Goal: Communication & Community: Share content

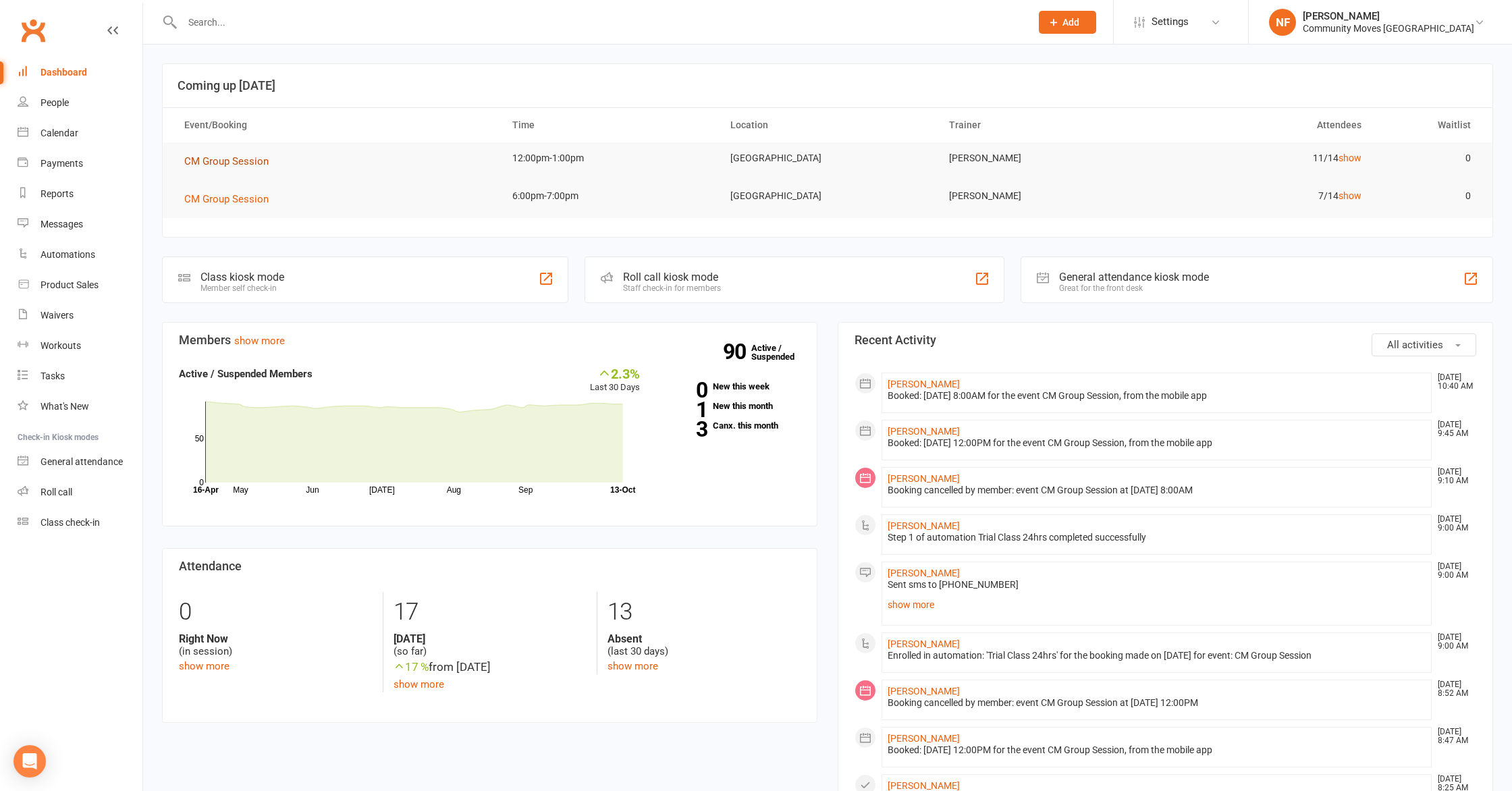
click at [236, 164] on span "CM Group Session" at bounding box center [227, 161] width 84 height 12
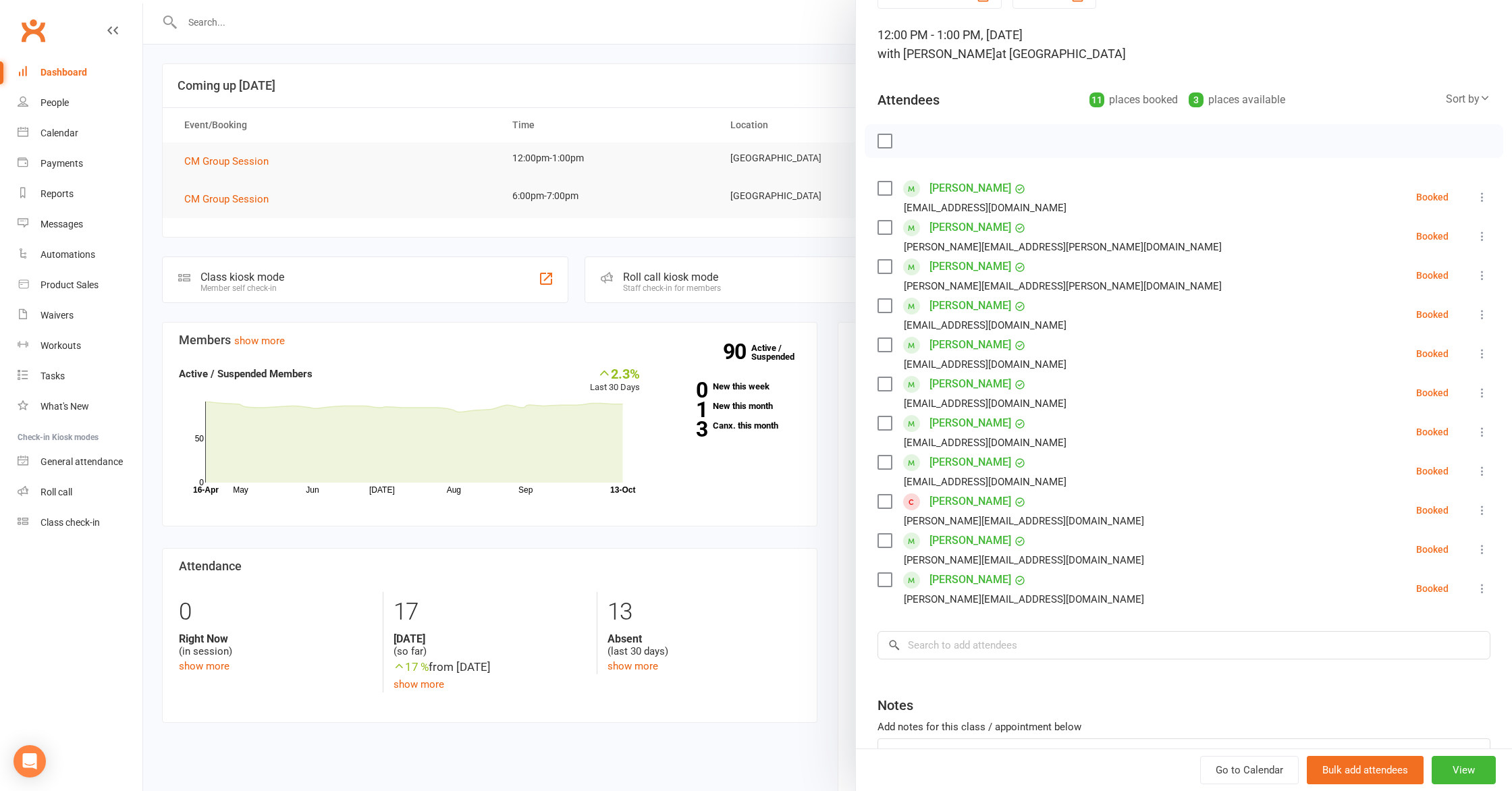
scroll to position [72, 0]
click at [404, 192] on div at bounding box center [827, 395] width 1369 height 791
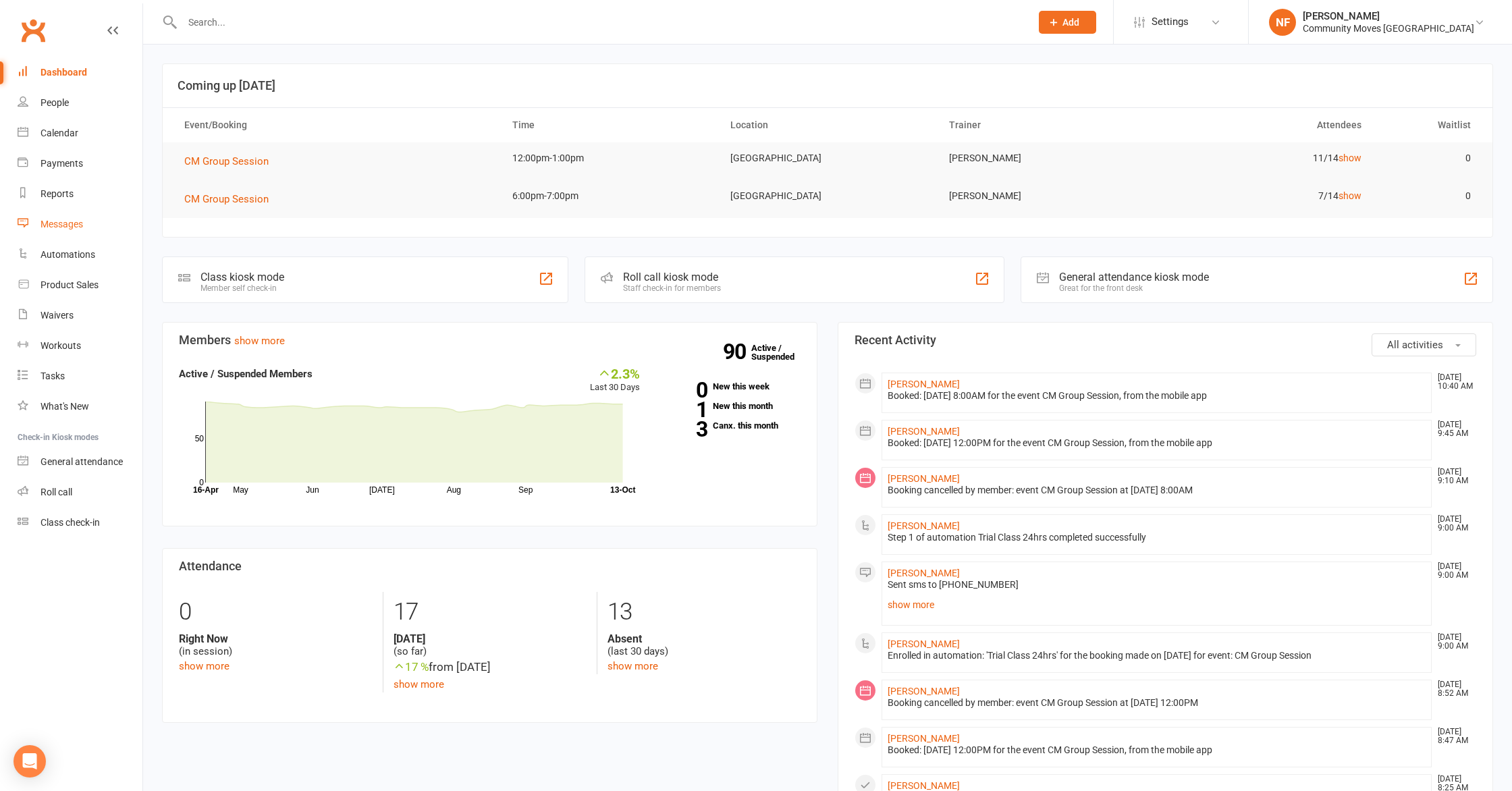
click at [67, 220] on div "Messages" at bounding box center [62, 223] width 43 height 11
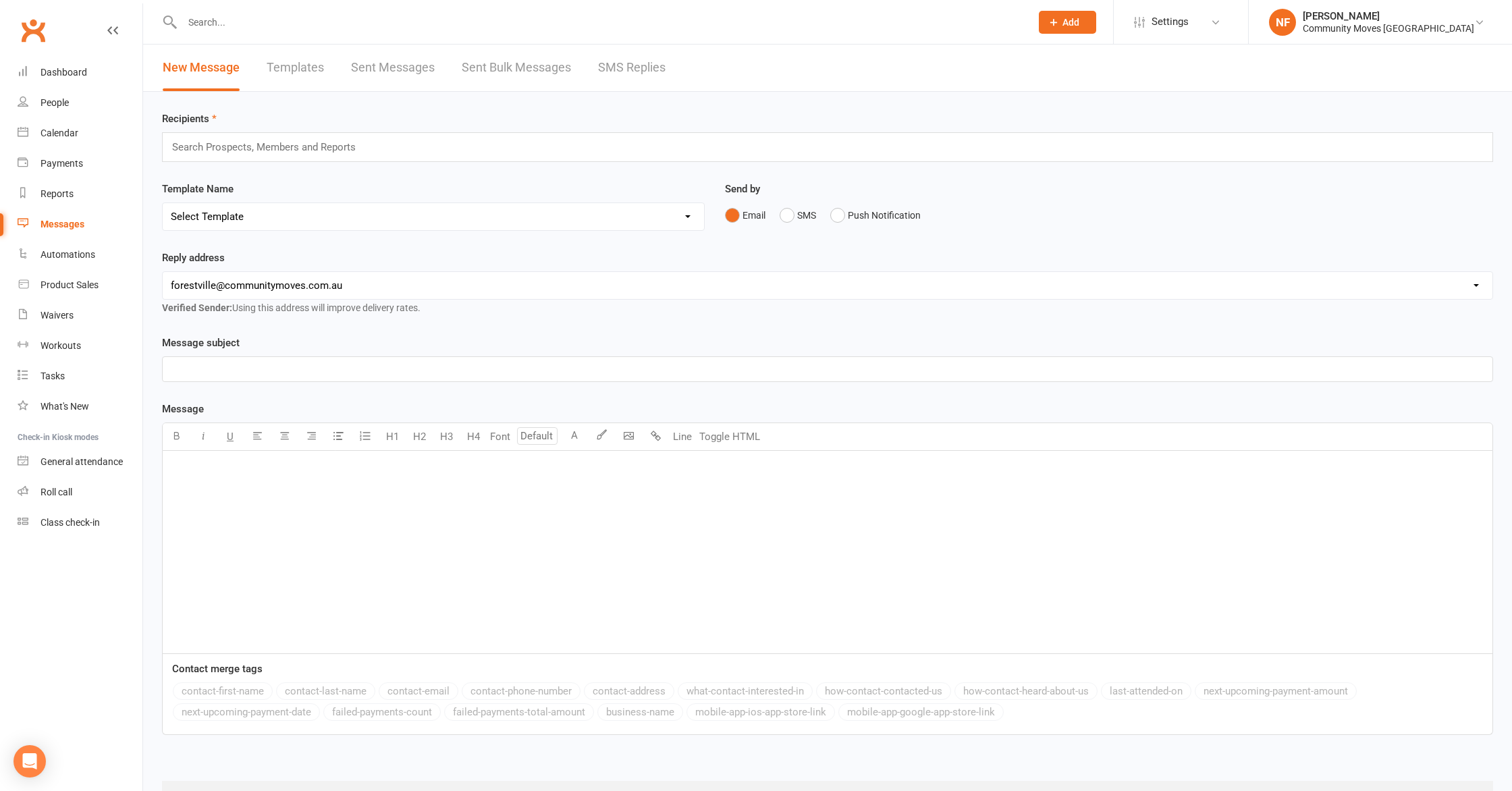
click at [639, 67] on link "SMS Replies" at bounding box center [631, 68] width 67 height 47
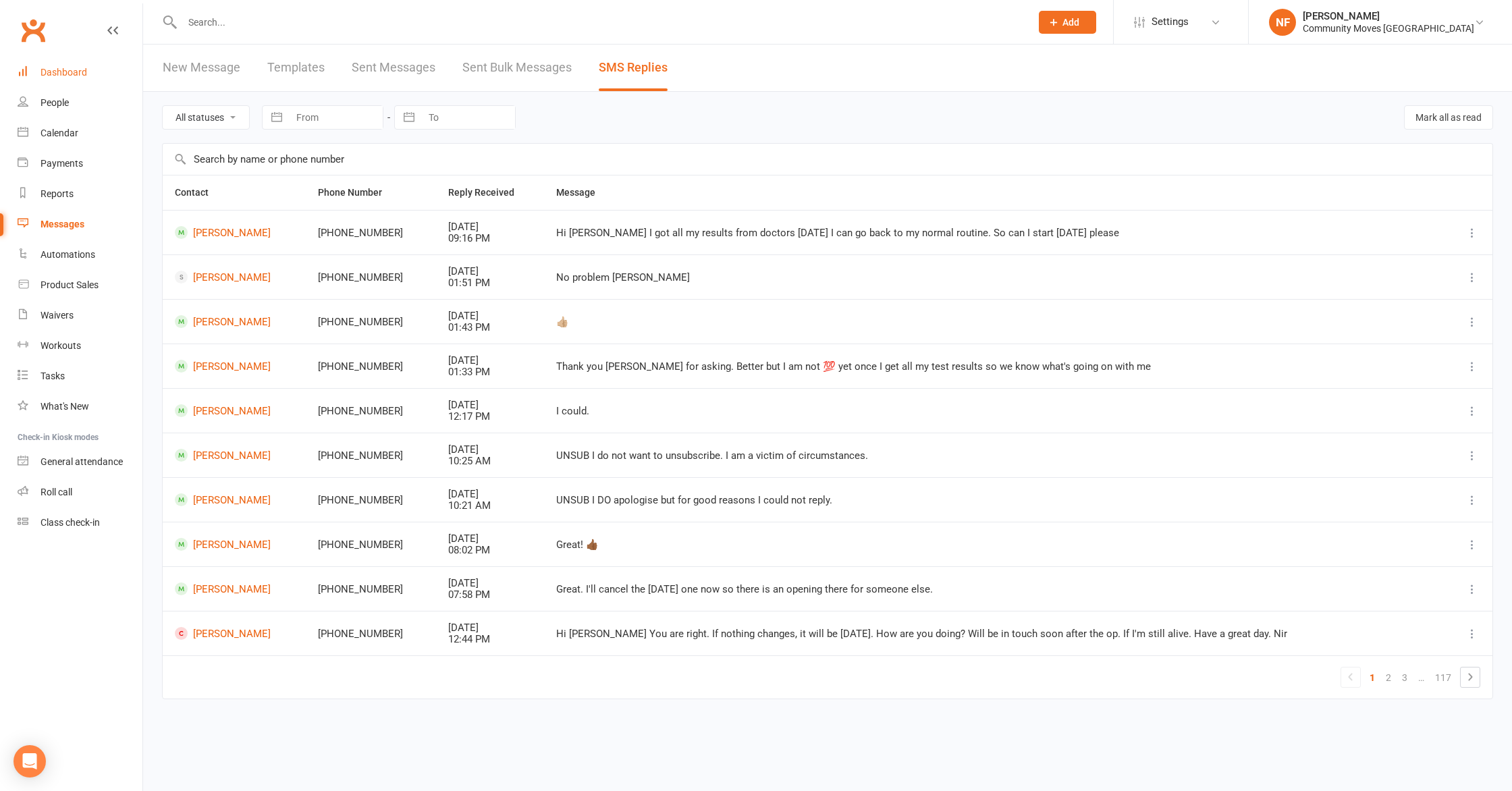
click at [73, 71] on div "Dashboard" at bounding box center [64, 72] width 47 height 11
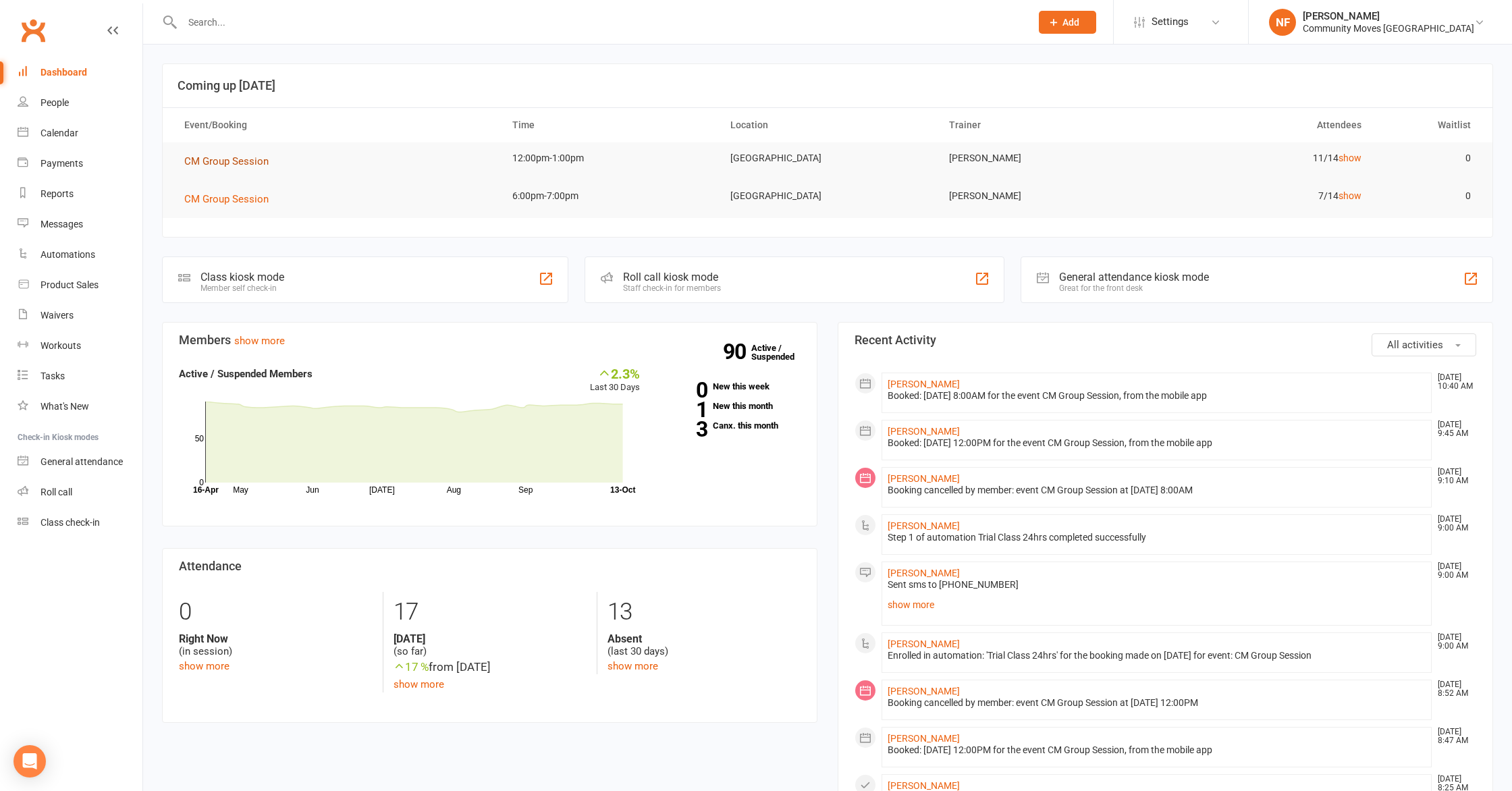
click at [233, 163] on span "CM Group Session" at bounding box center [227, 161] width 84 height 12
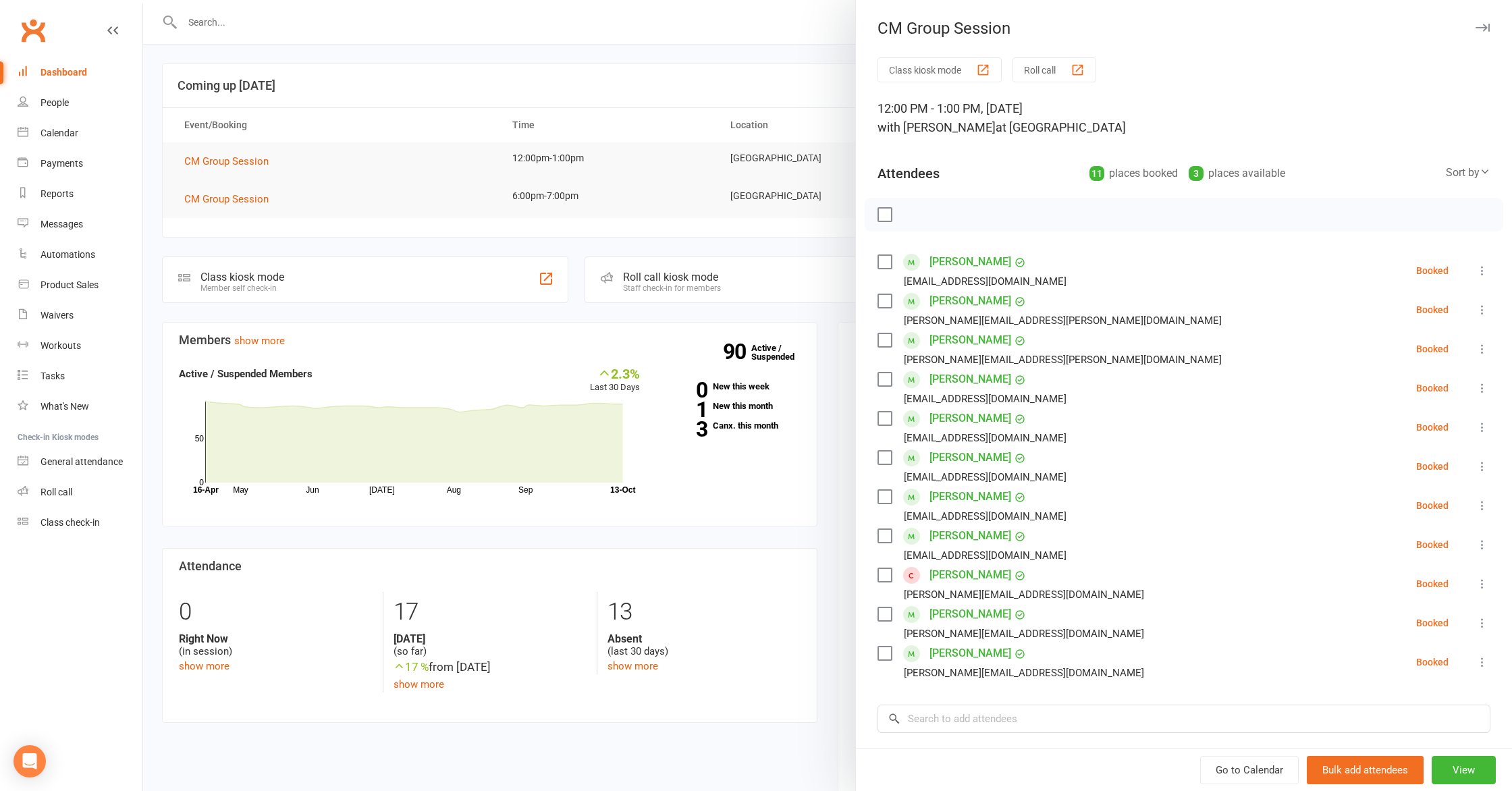
drag, startPoint x: 250, startPoint y: 128, endPoint x: 242, endPoint y: 121, distance: 10.6
click at [250, 127] on div at bounding box center [827, 395] width 1369 height 791
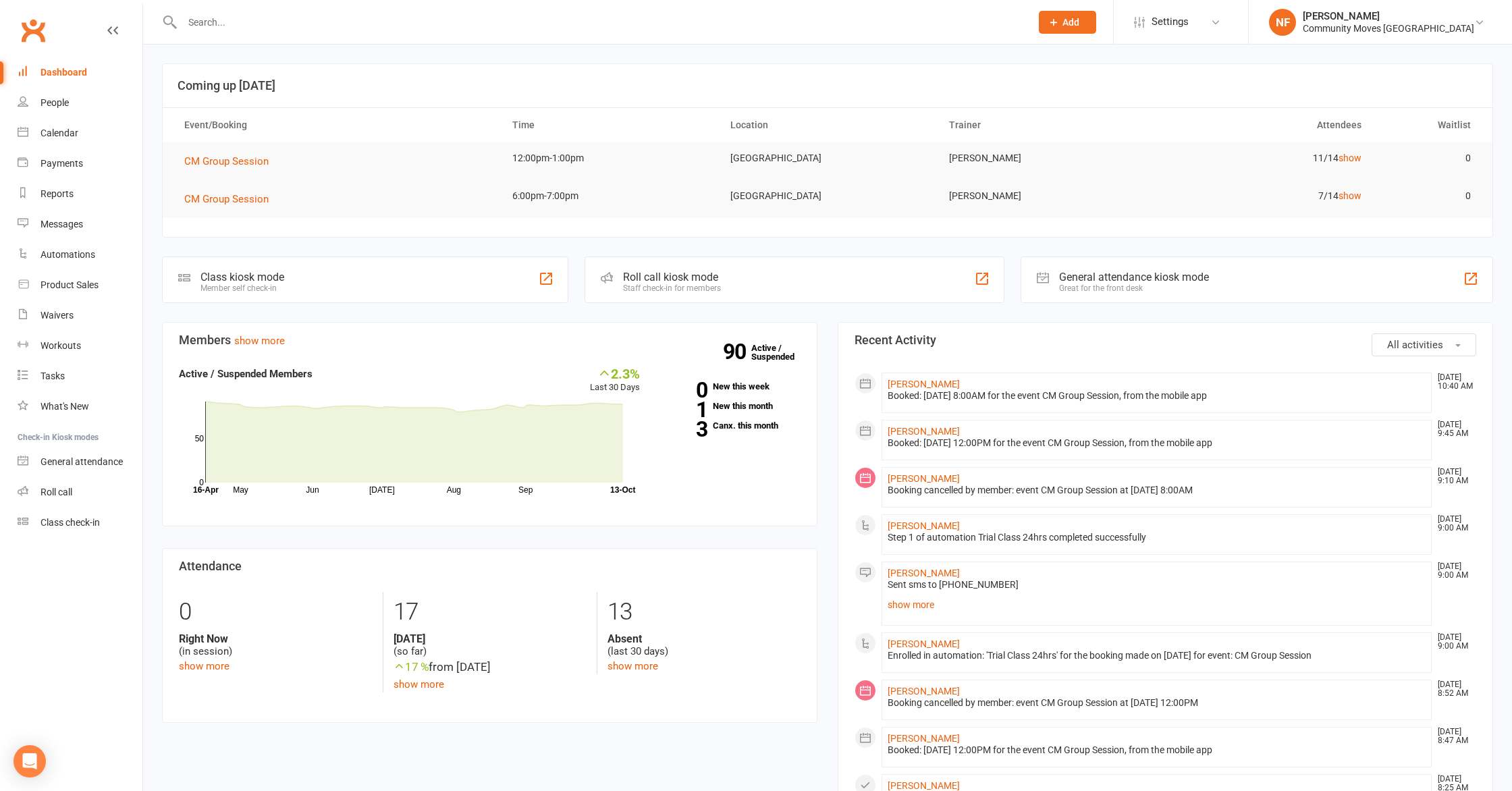
click at [71, 71] on div "Dashboard" at bounding box center [64, 72] width 47 height 11
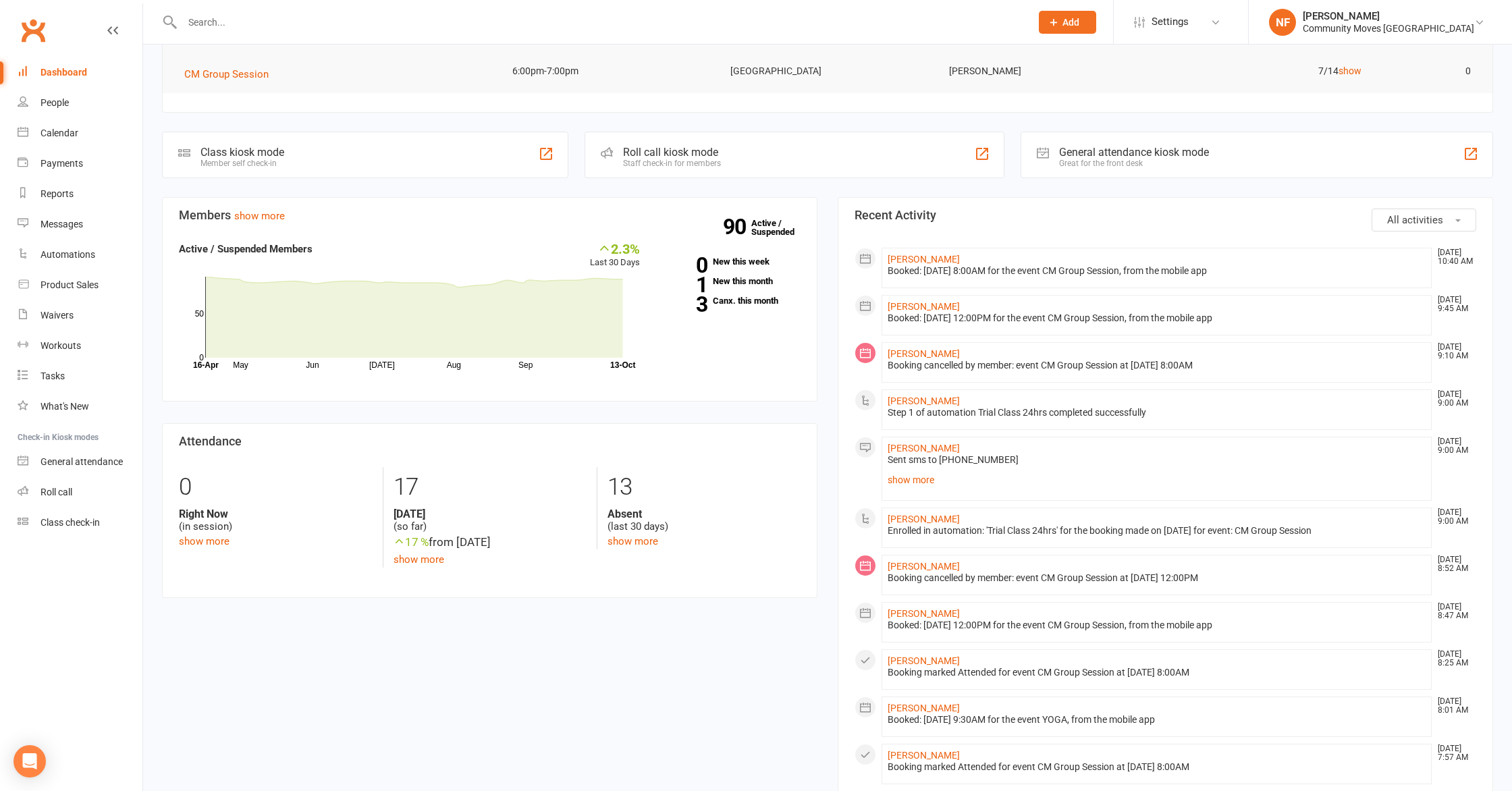
scroll to position [125, 0]
click at [922, 449] on link "[PERSON_NAME]" at bounding box center [923, 447] width 72 height 11
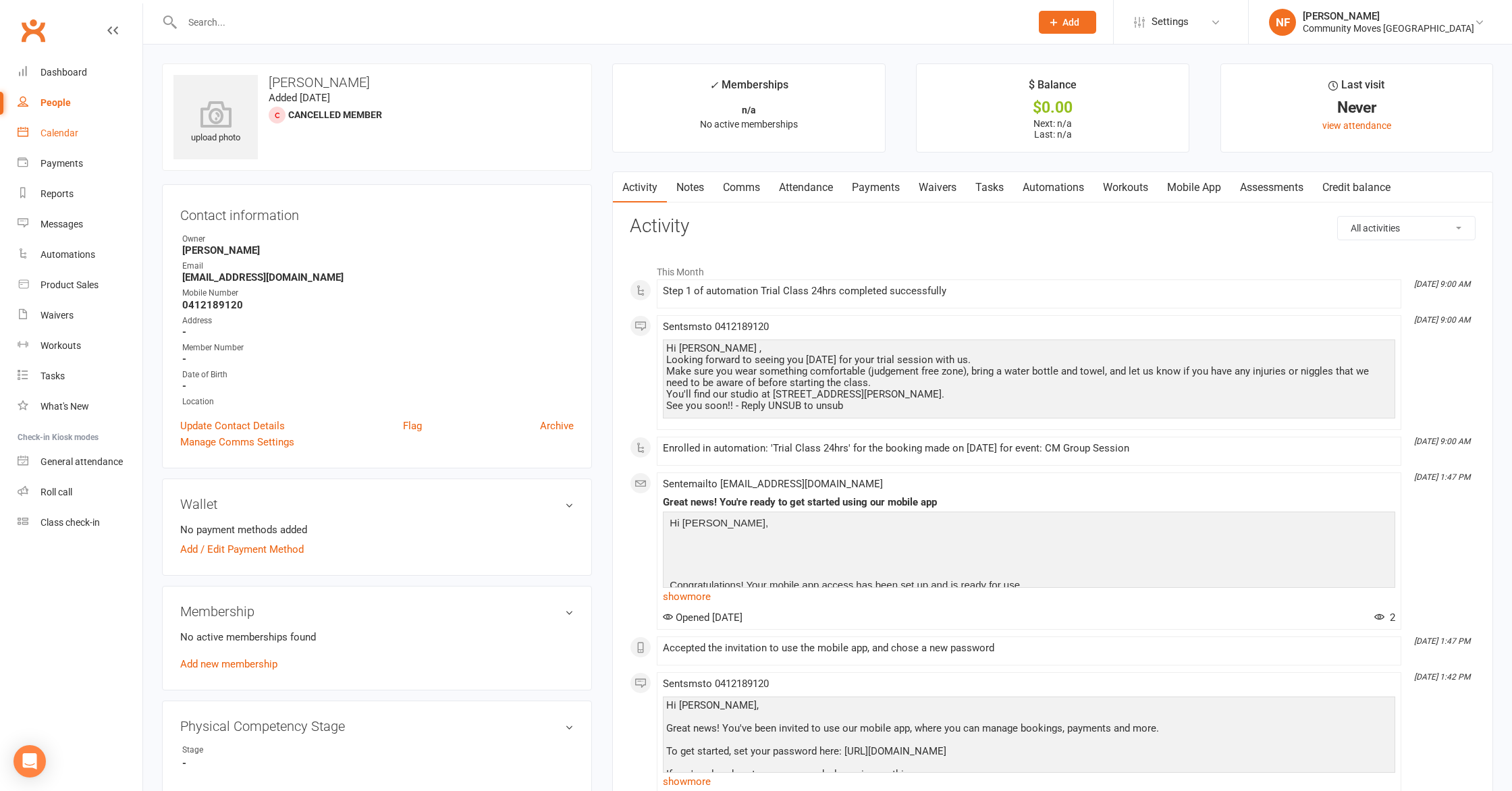
click at [58, 134] on div "Calendar" at bounding box center [59, 133] width 38 height 11
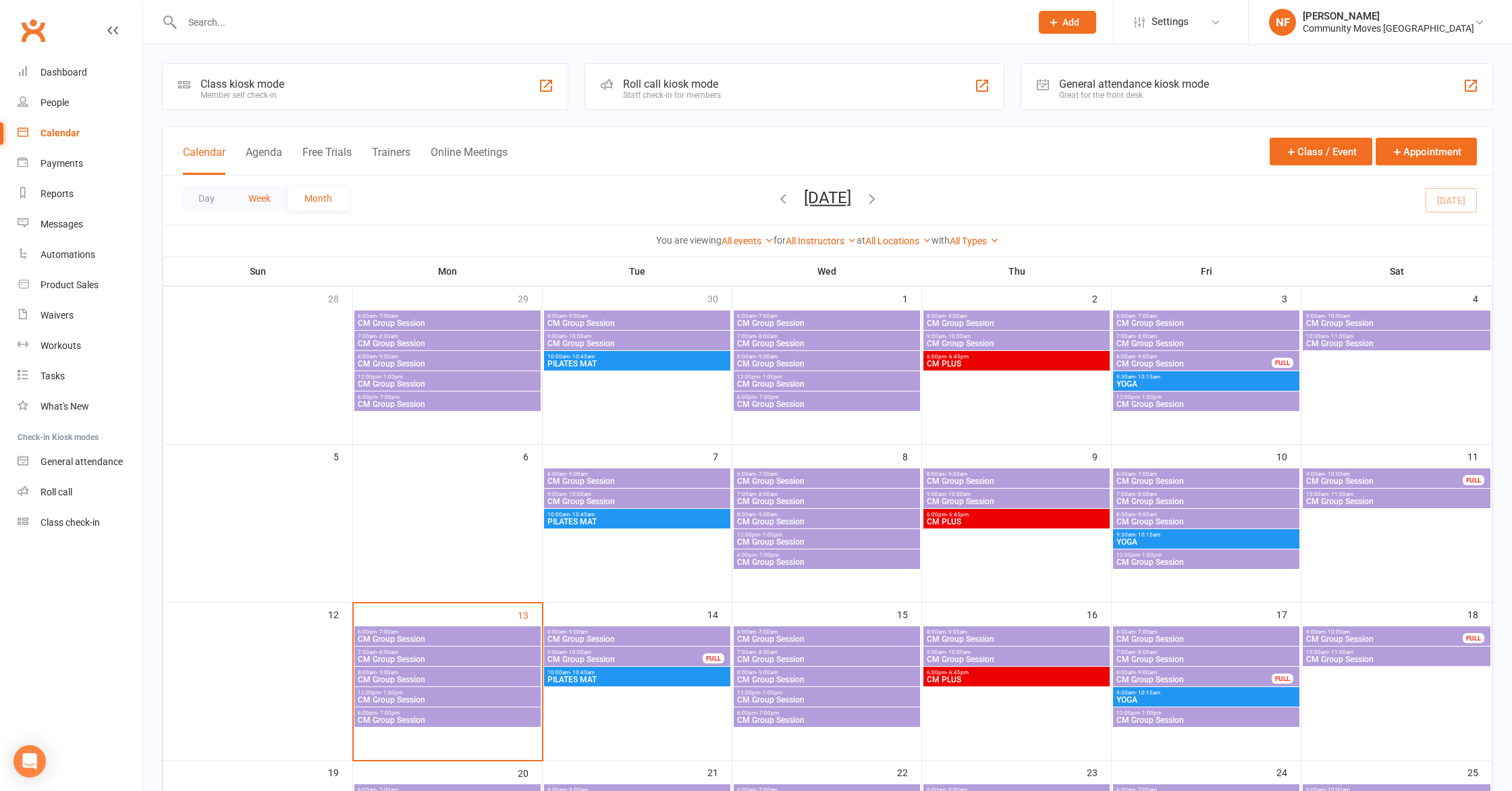
click at [266, 198] on button "Week" at bounding box center [259, 198] width 56 height 24
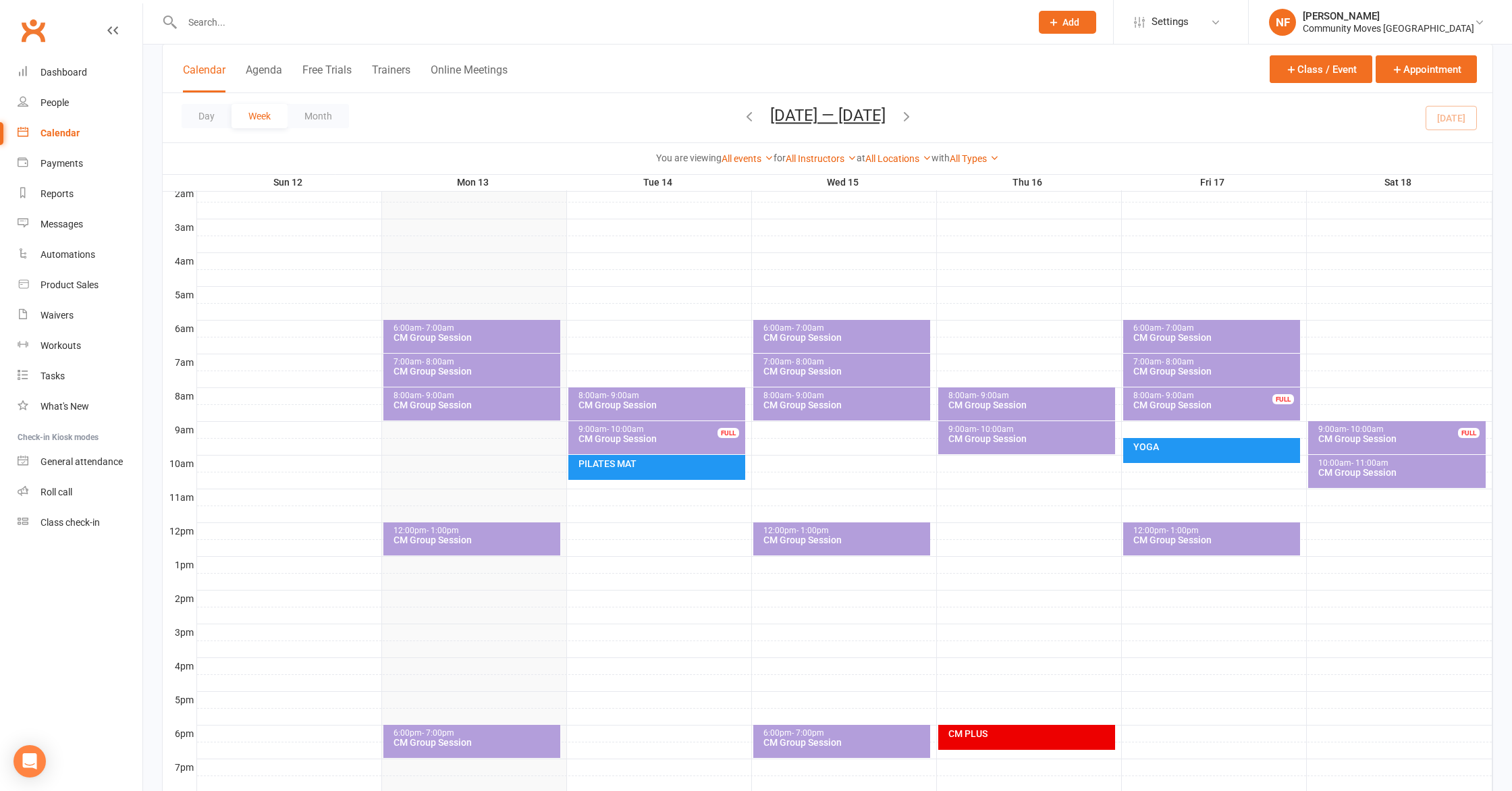
scroll to position [171, 0]
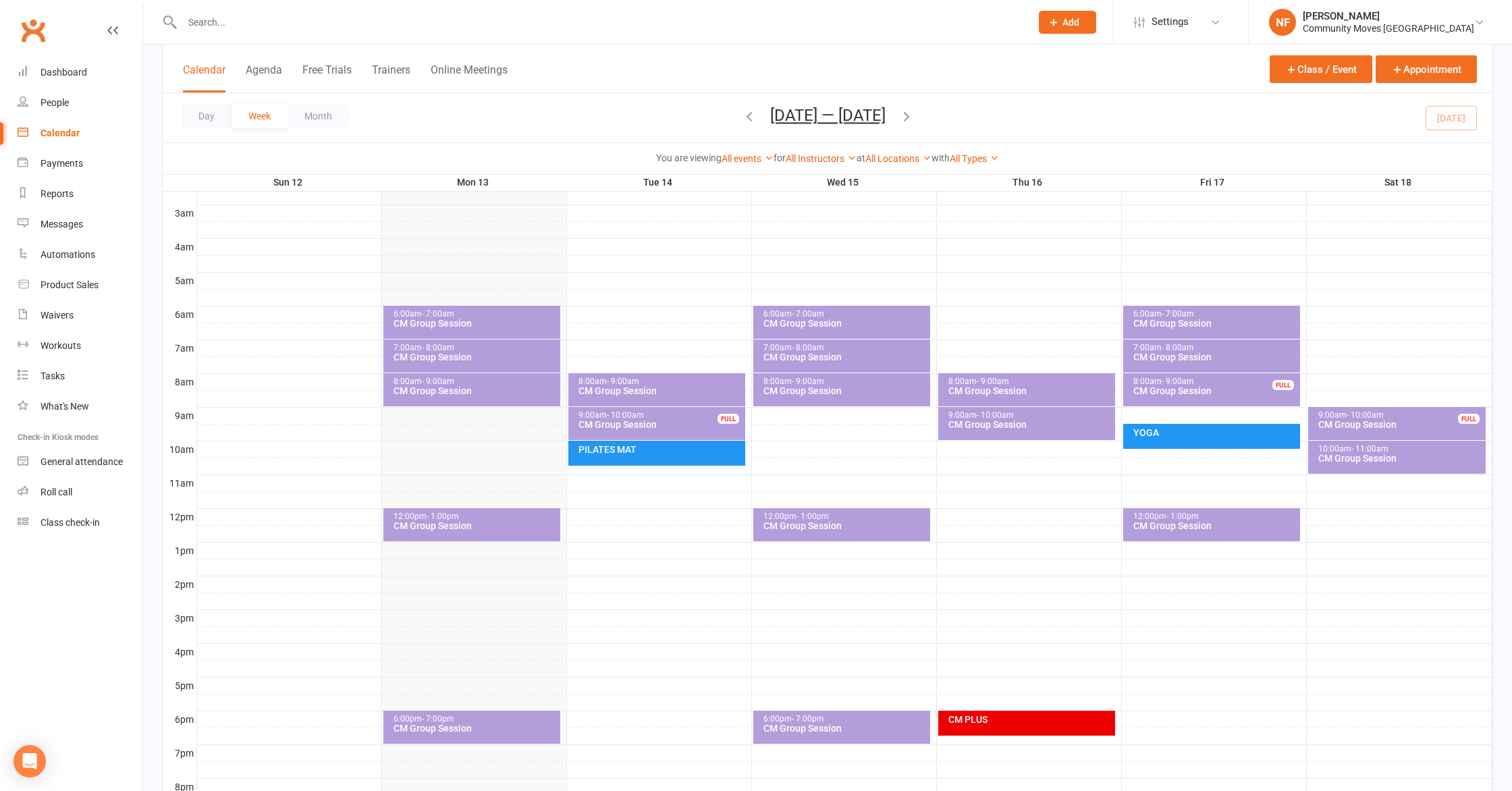
click at [656, 416] on div "9:00am - 10:00am" at bounding box center [660, 415] width 164 height 9
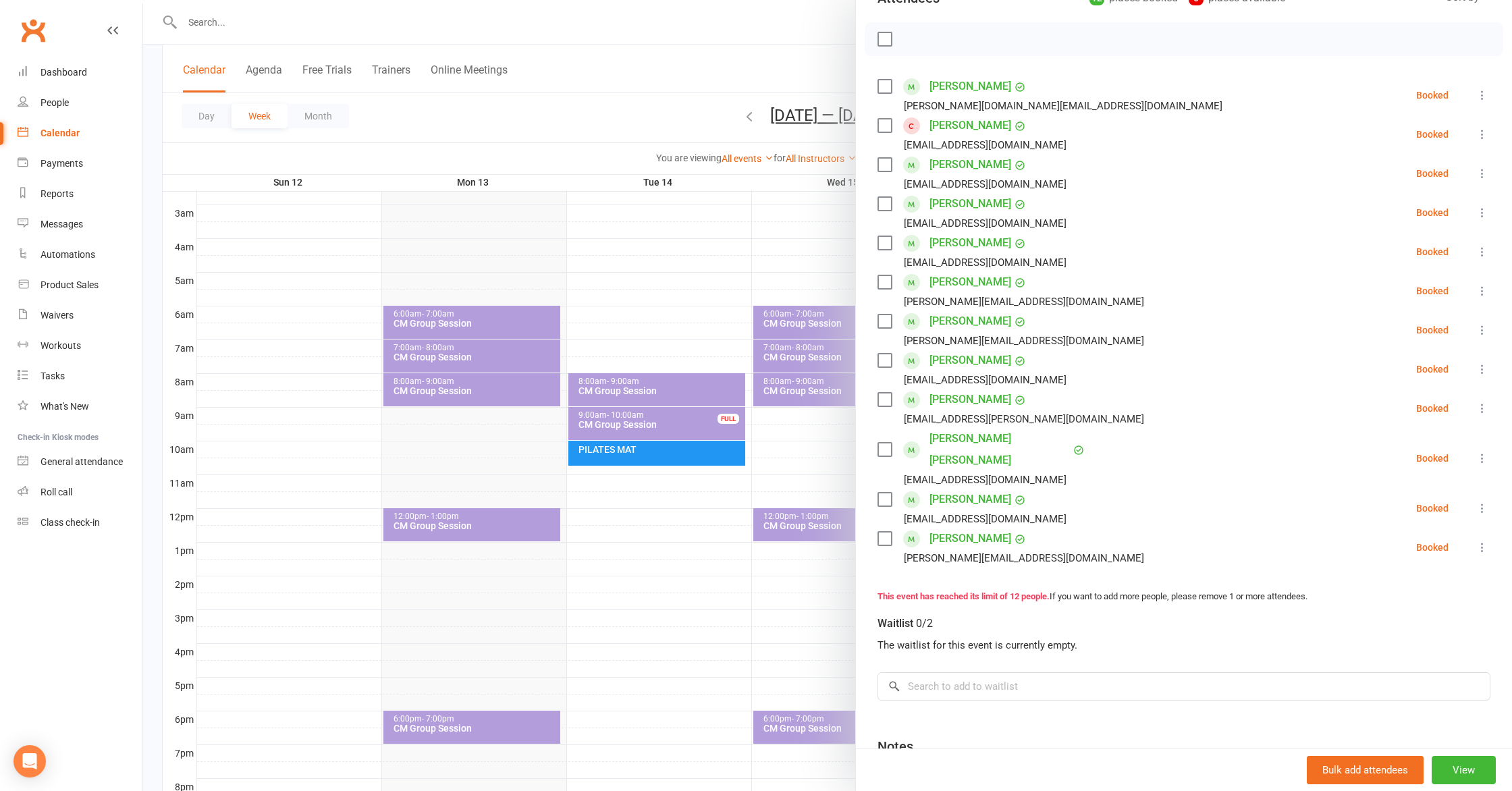
scroll to position [201, 0]
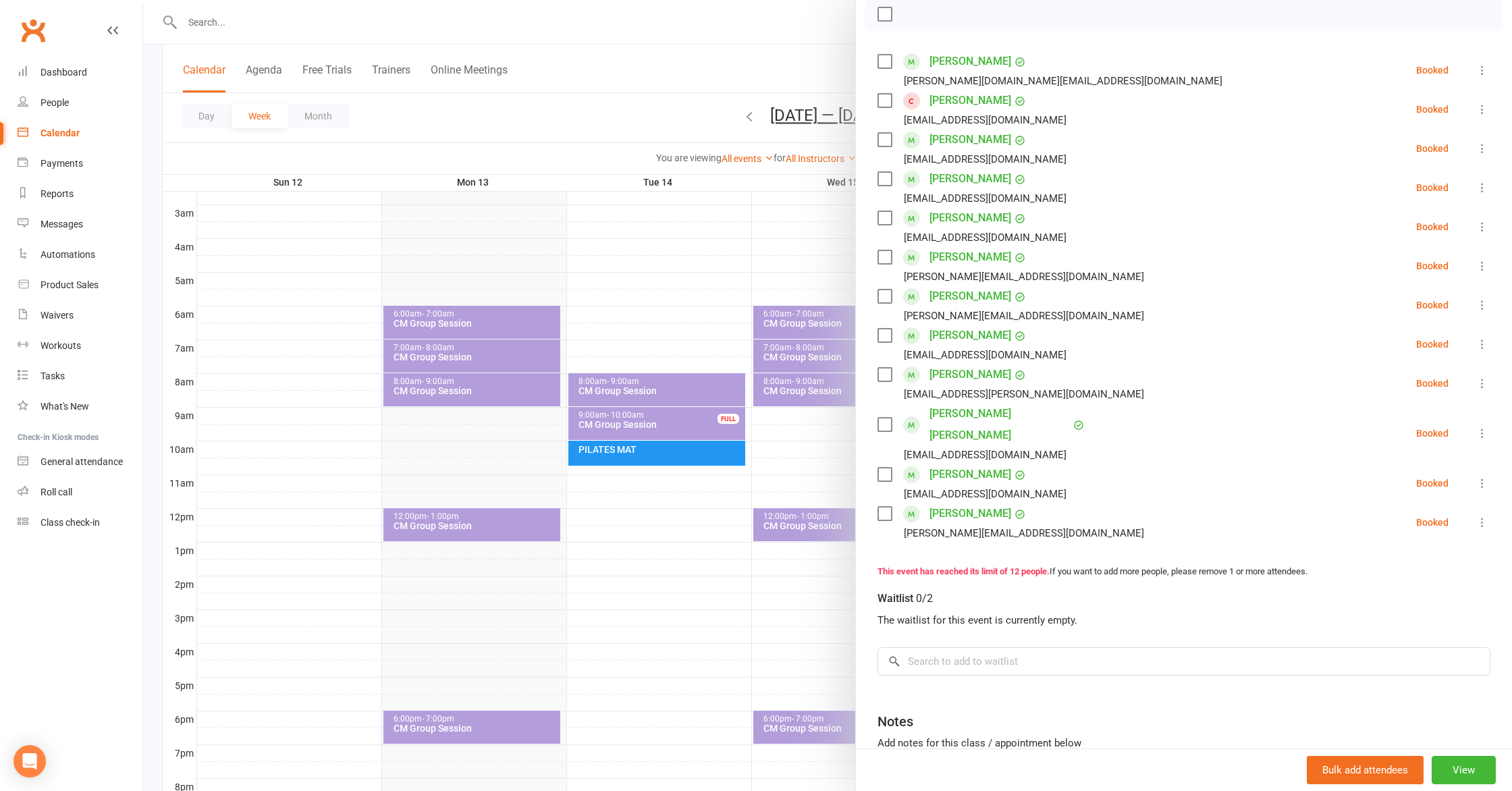
click at [669, 387] on div at bounding box center [827, 395] width 1369 height 791
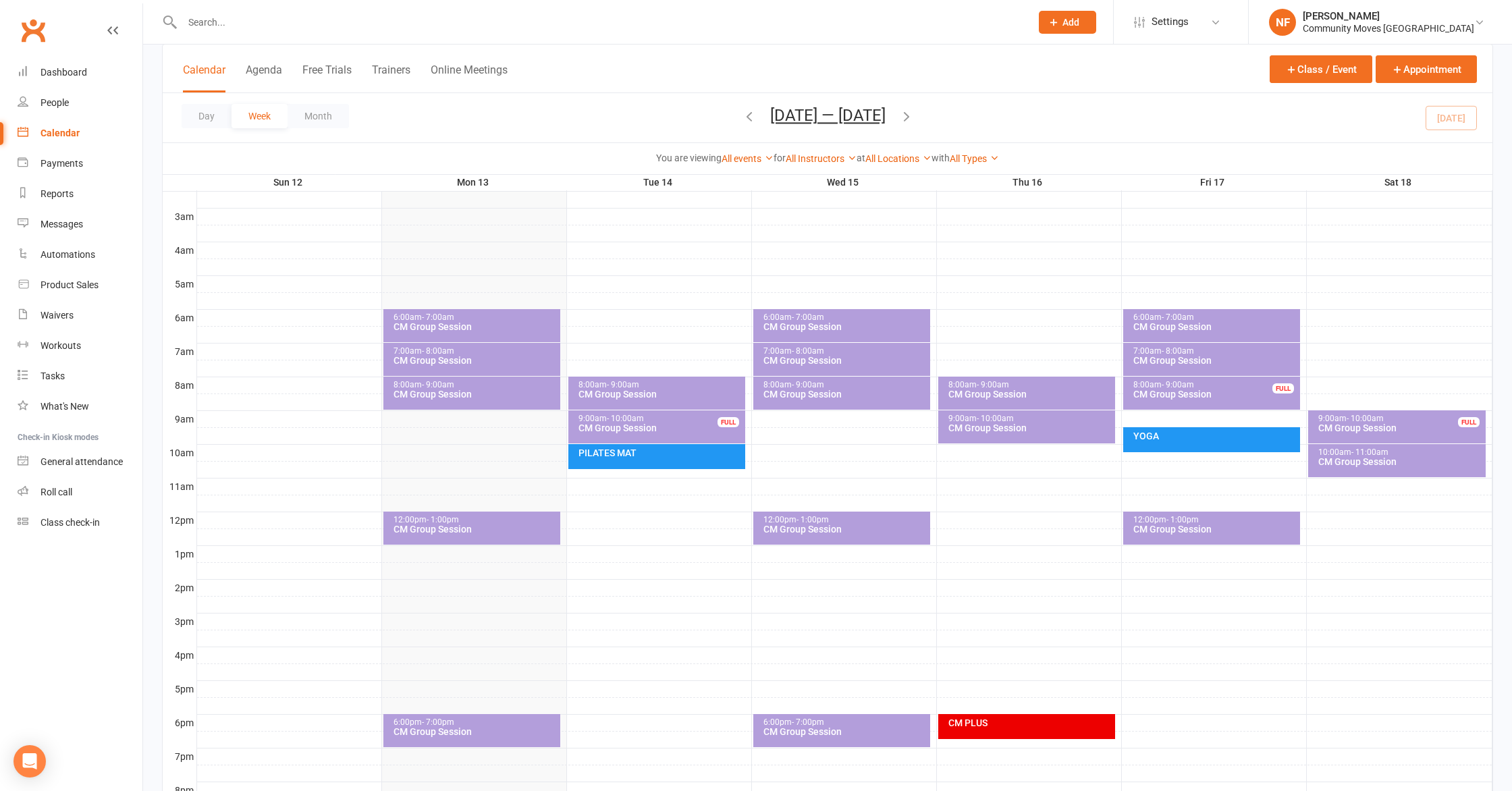
scroll to position [166, 0]
click at [669, 387] on div "8:00am - 9:00am CM Group Session" at bounding box center [656, 392] width 176 height 33
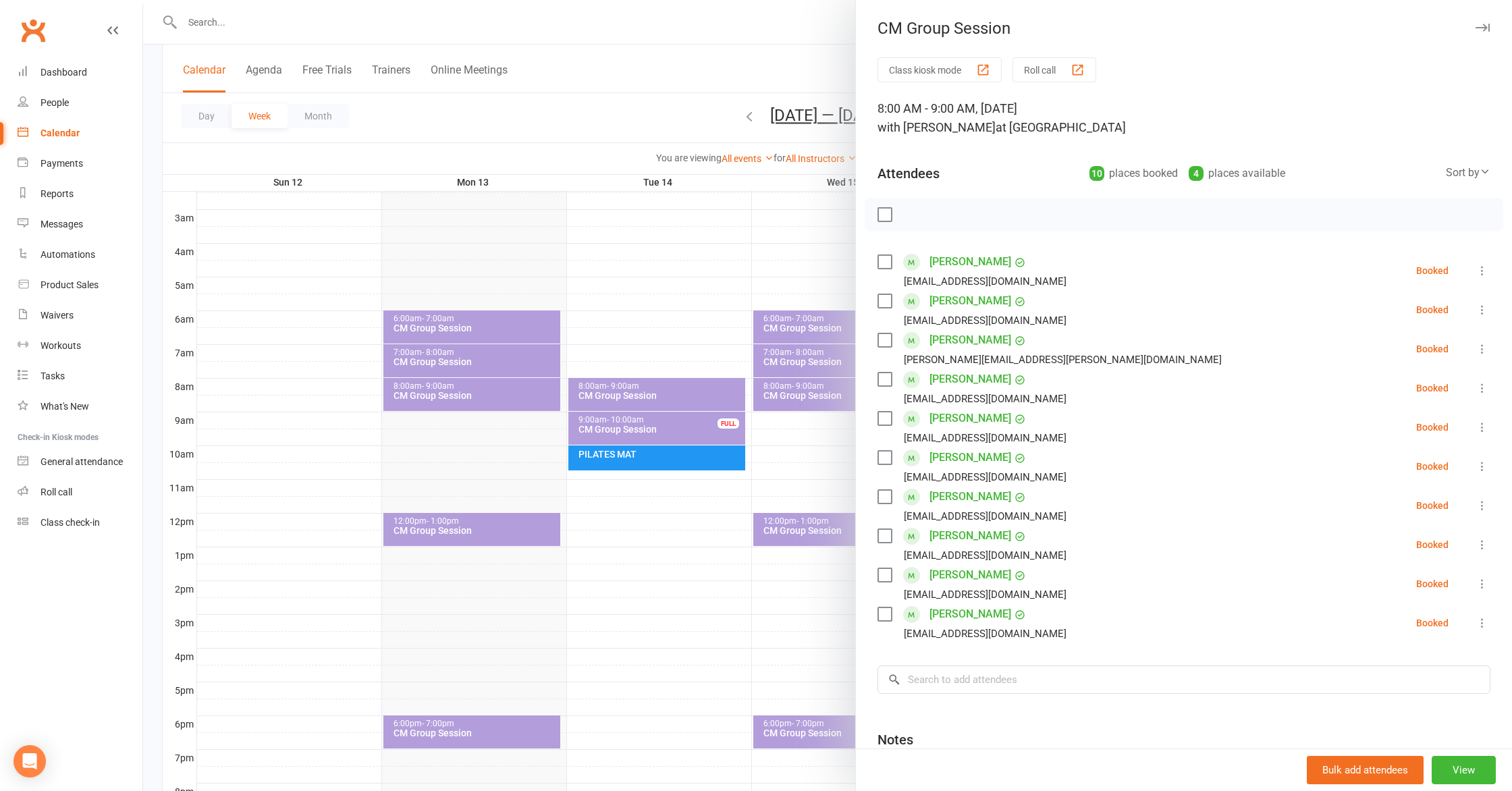
click at [478, 528] on div at bounding box center [827, 395] width 1369 height 791
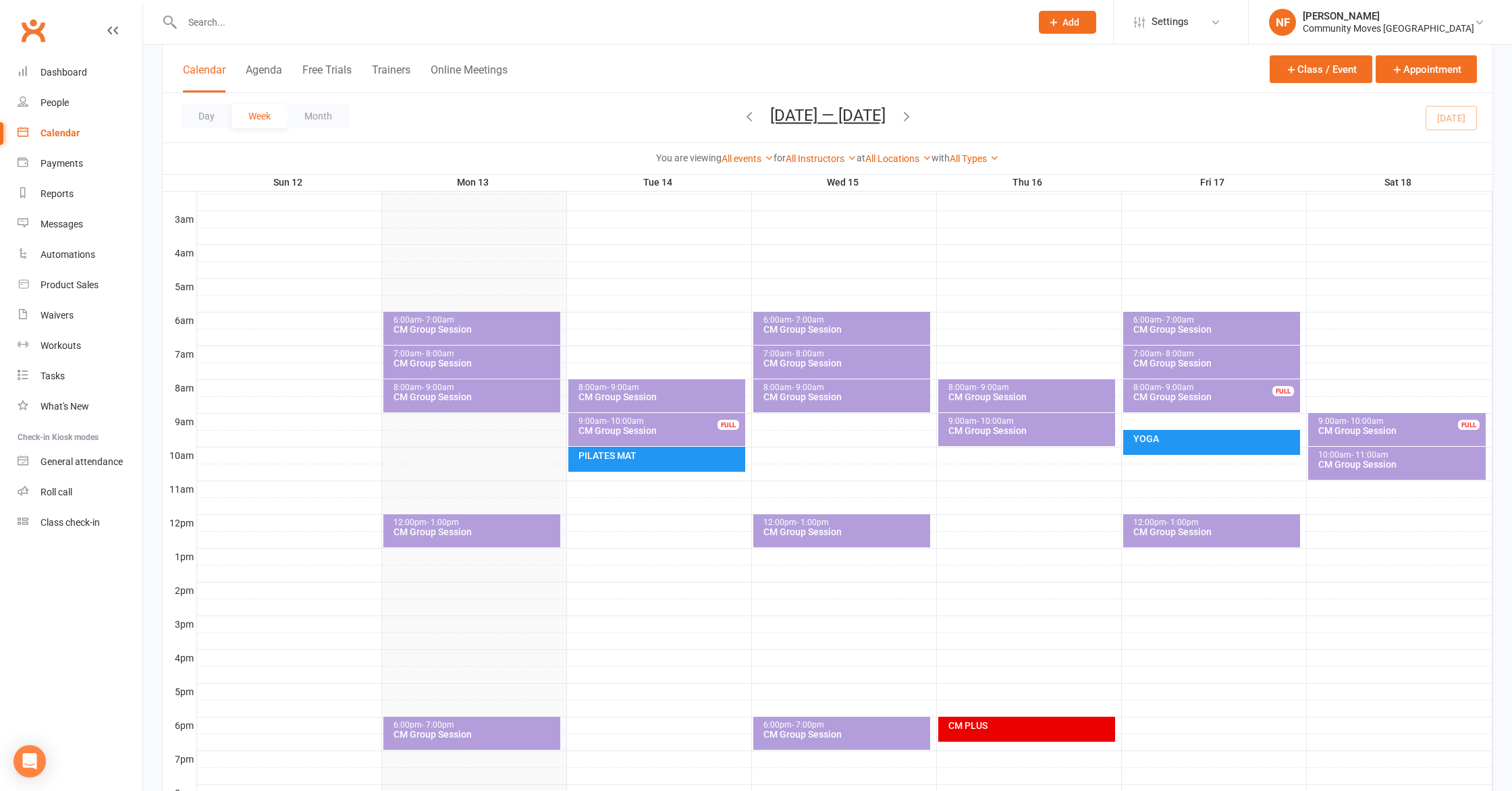
click at [213, 27] on input "text" at bounding box center [599, 22] width 843 height 19
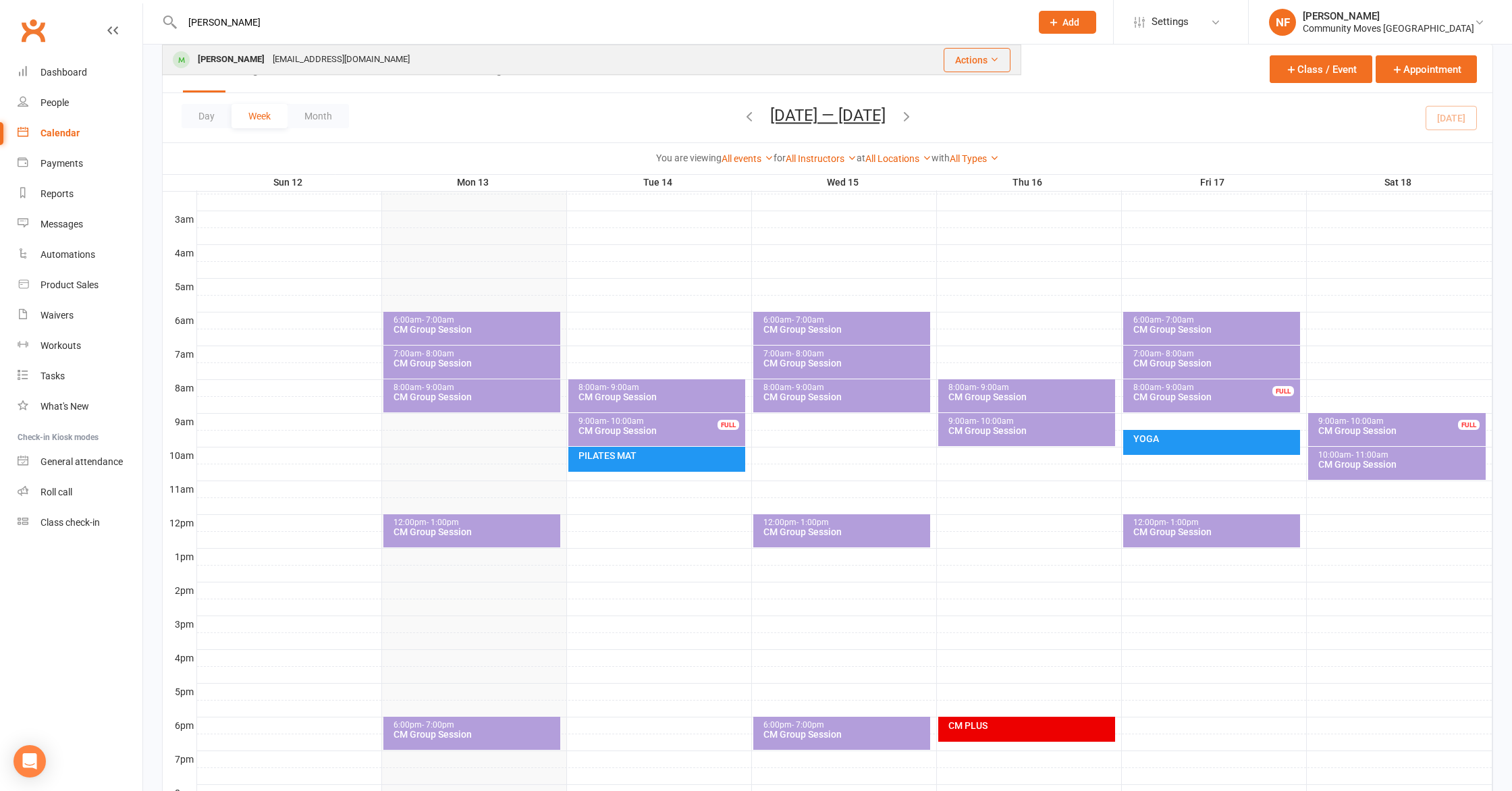
type input "[PERSON_NAME]"
click at [234, 62] on div "[PERSON_NAME]" at bounding box center [231, 60] width 75 height 19
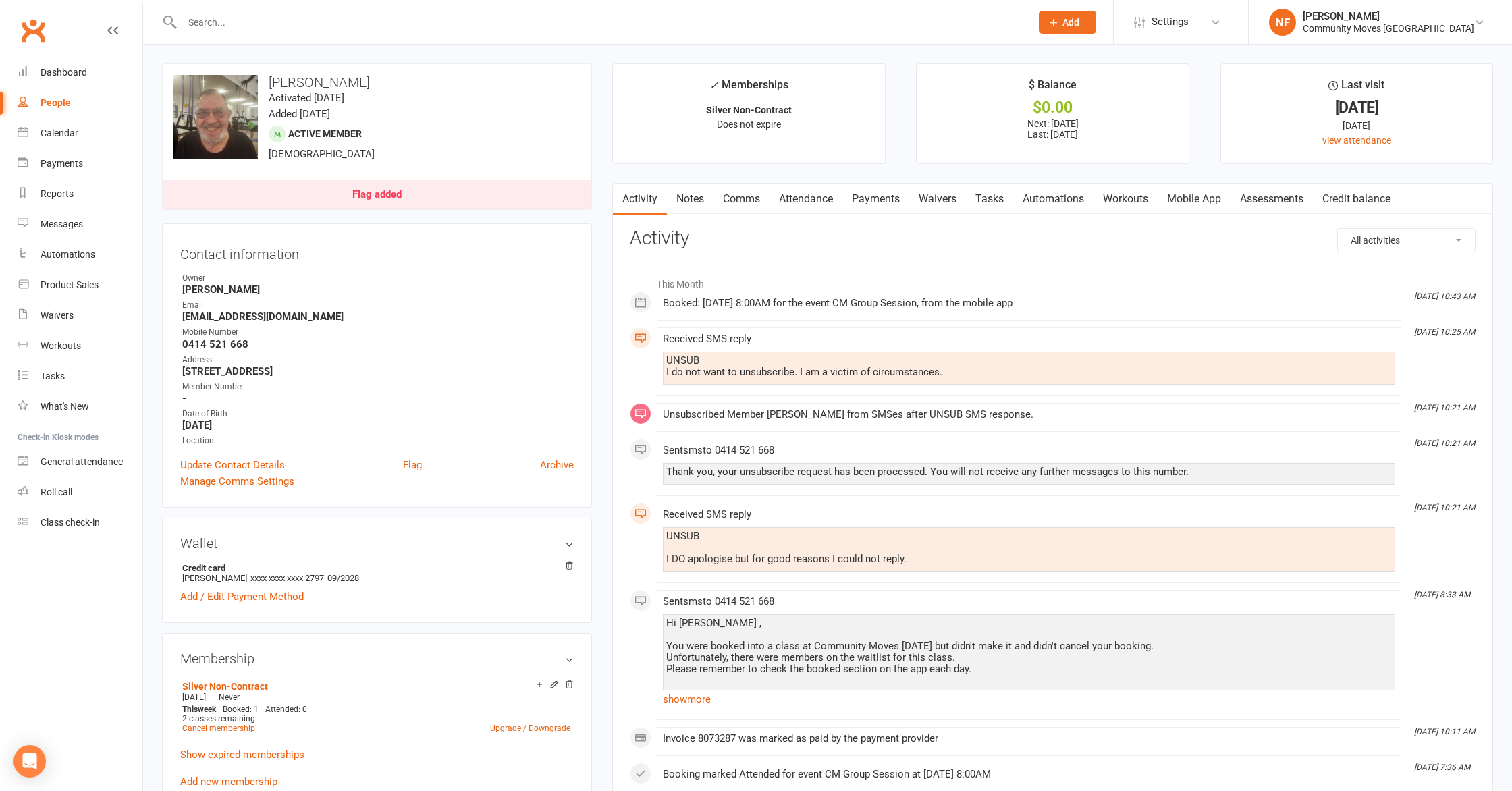
click at [743, 201] on link "Comms" at bounding box center [741, 199] width 56 height 31
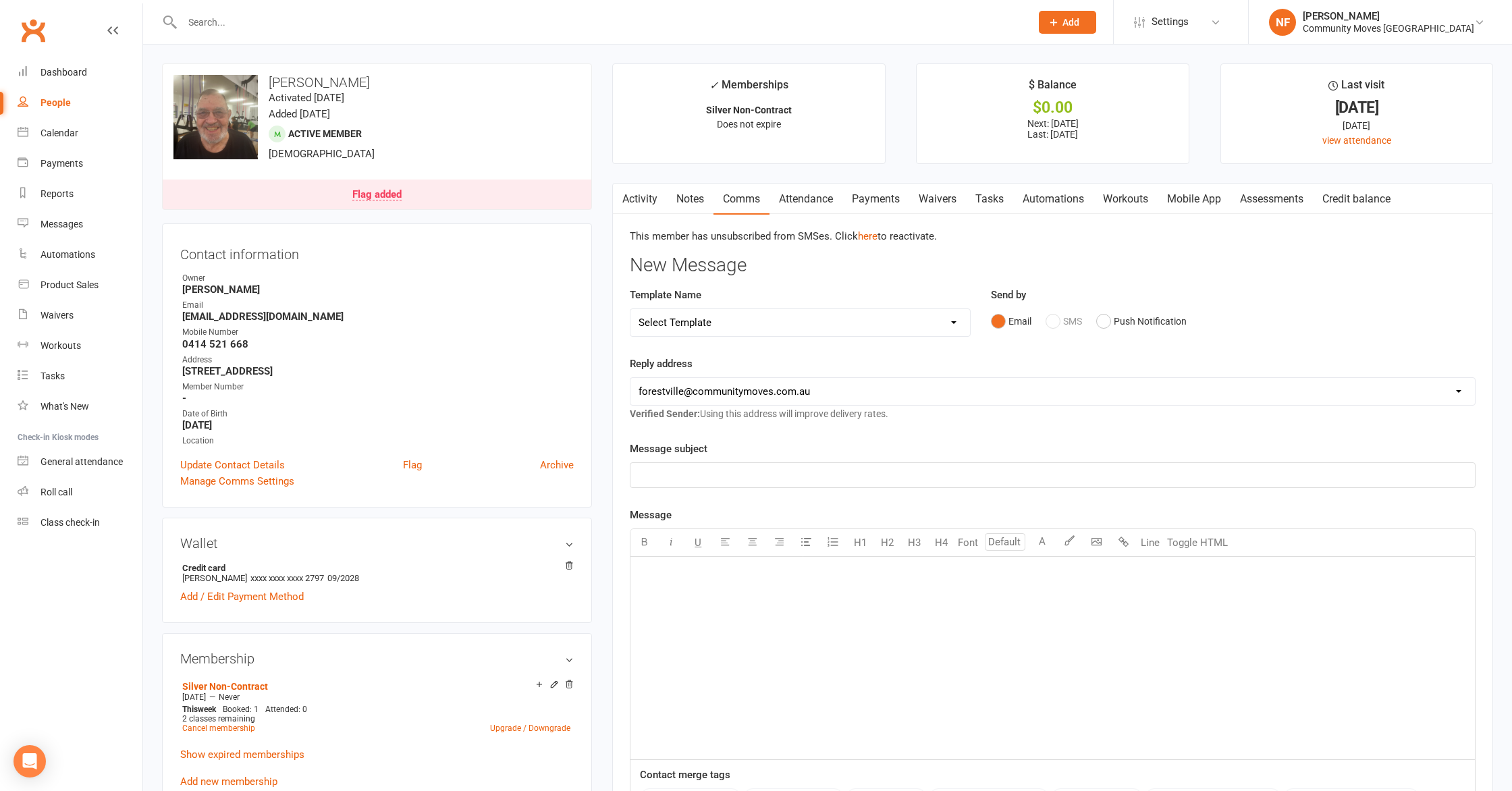
click at [1057, 323] on div "Email SMS Push Notification" at bounding box center [1233, 321] width 485 height 26
click at [871, 239] on link "here" at bounding box center [868, 236] width 19 height 12
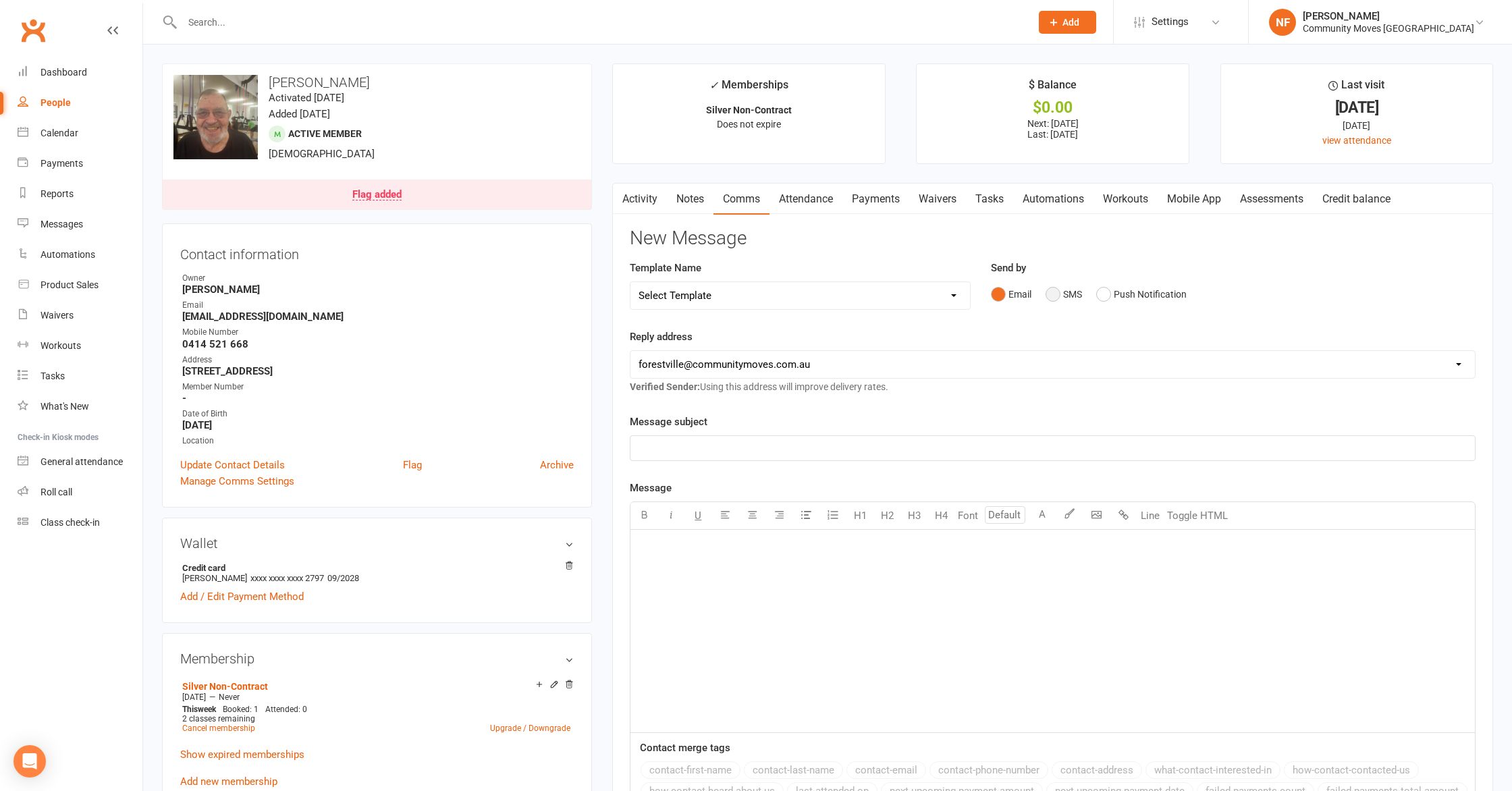
click at [1055, 295] on button "SMS" at bounding box center [1064, 295] width 36 height 26
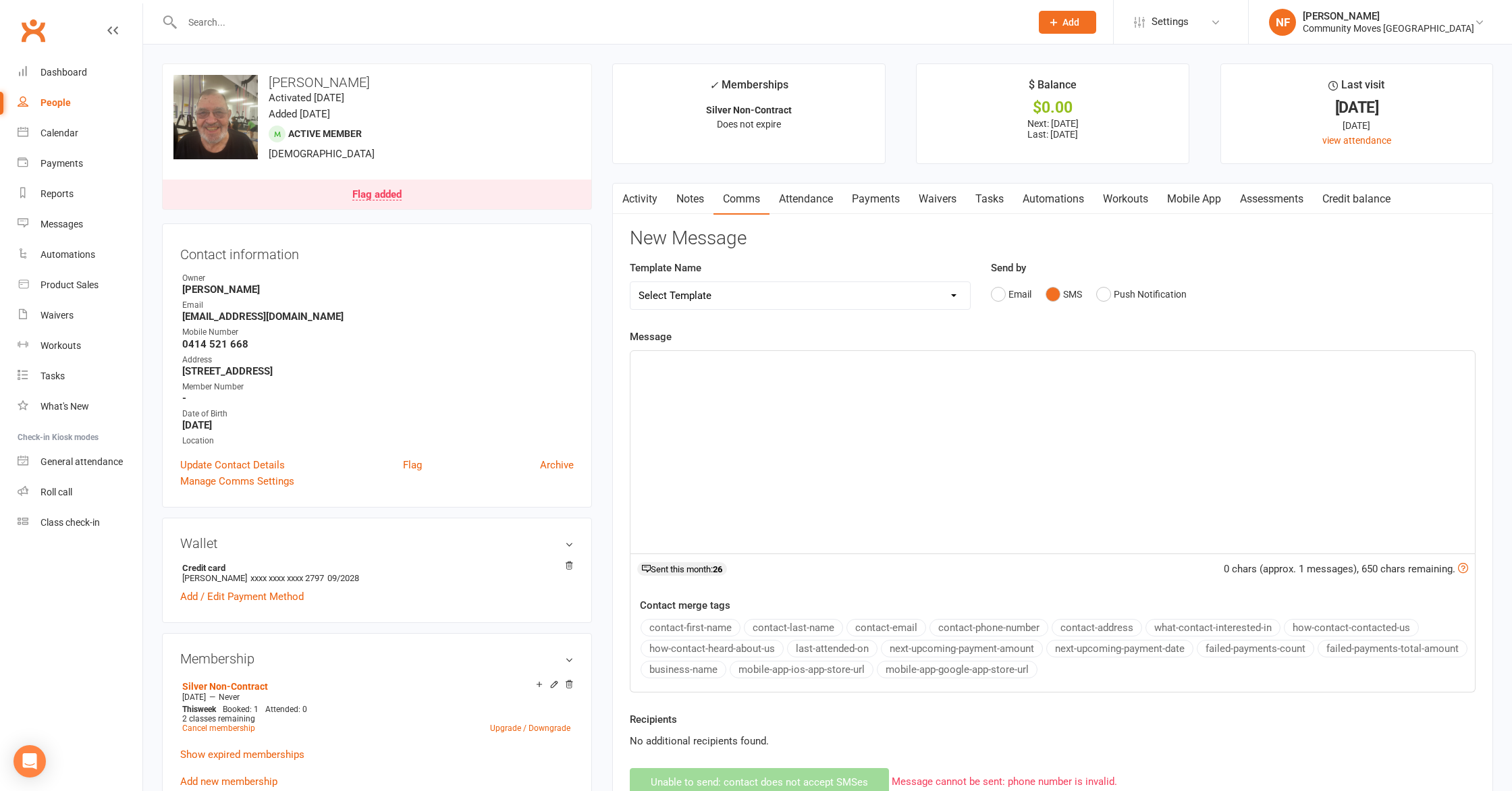
click at [1056, 422] on div "﻿" at bounding box center [1052, 453] width 844 height 202
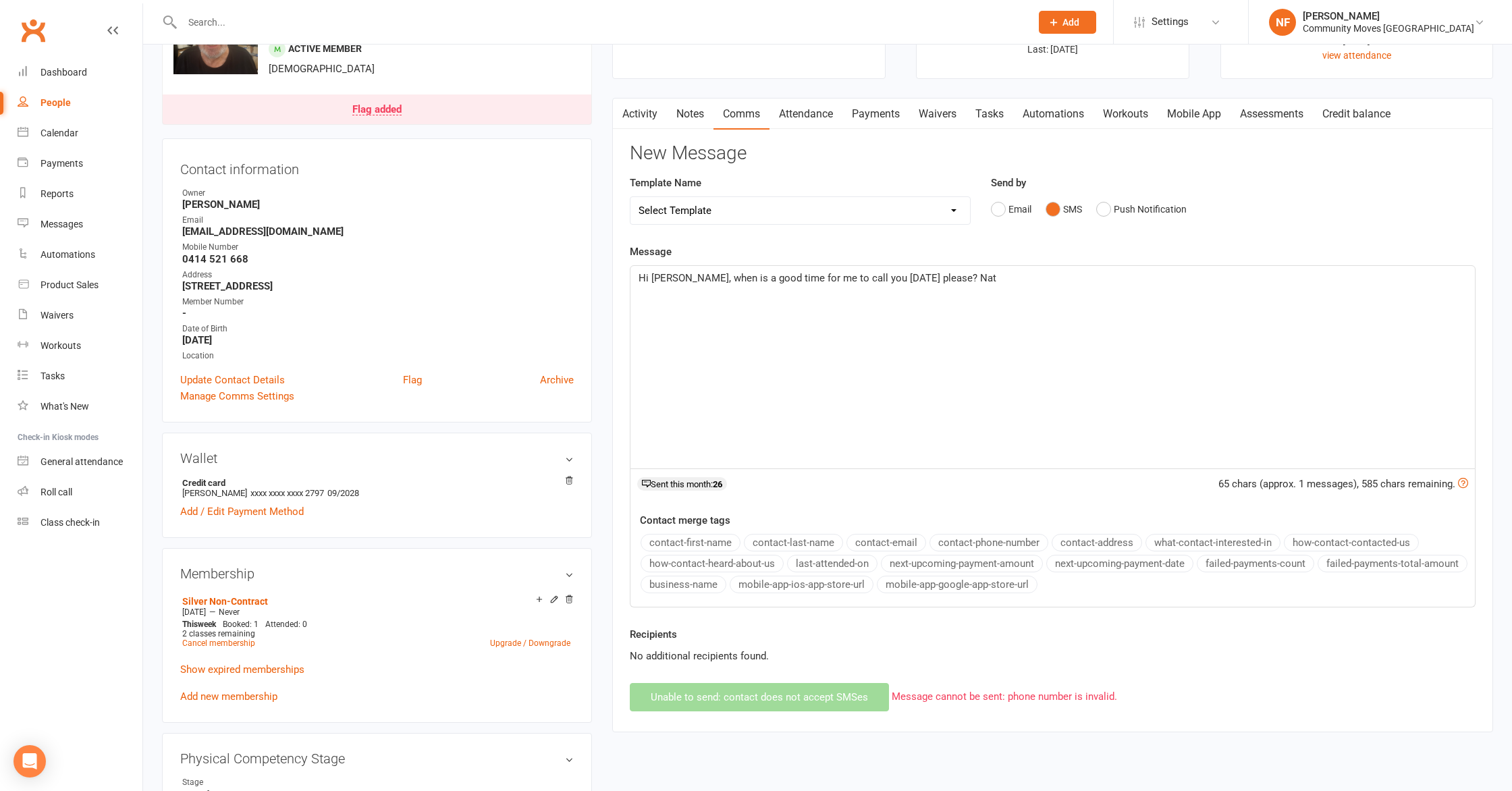
scroll to position [78, 0]
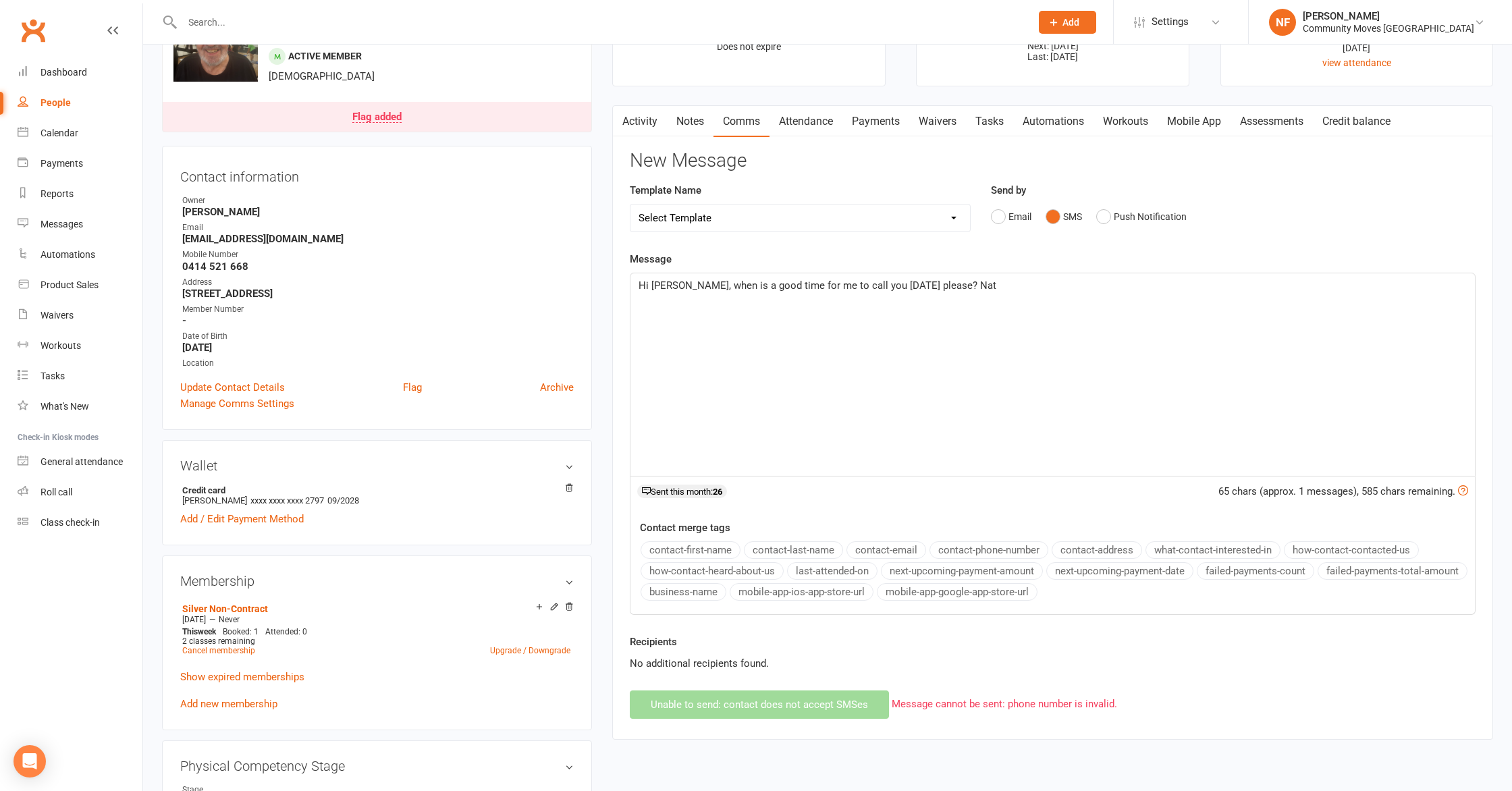
click at [314, 353] on ul "Owner [PERSON_NAME] Email [EMAIL_ADDRESS][DOMAIN_NAME] Mobile Number [PHONE_NUM…" at bounding box center [377, 282] width 393 height 176
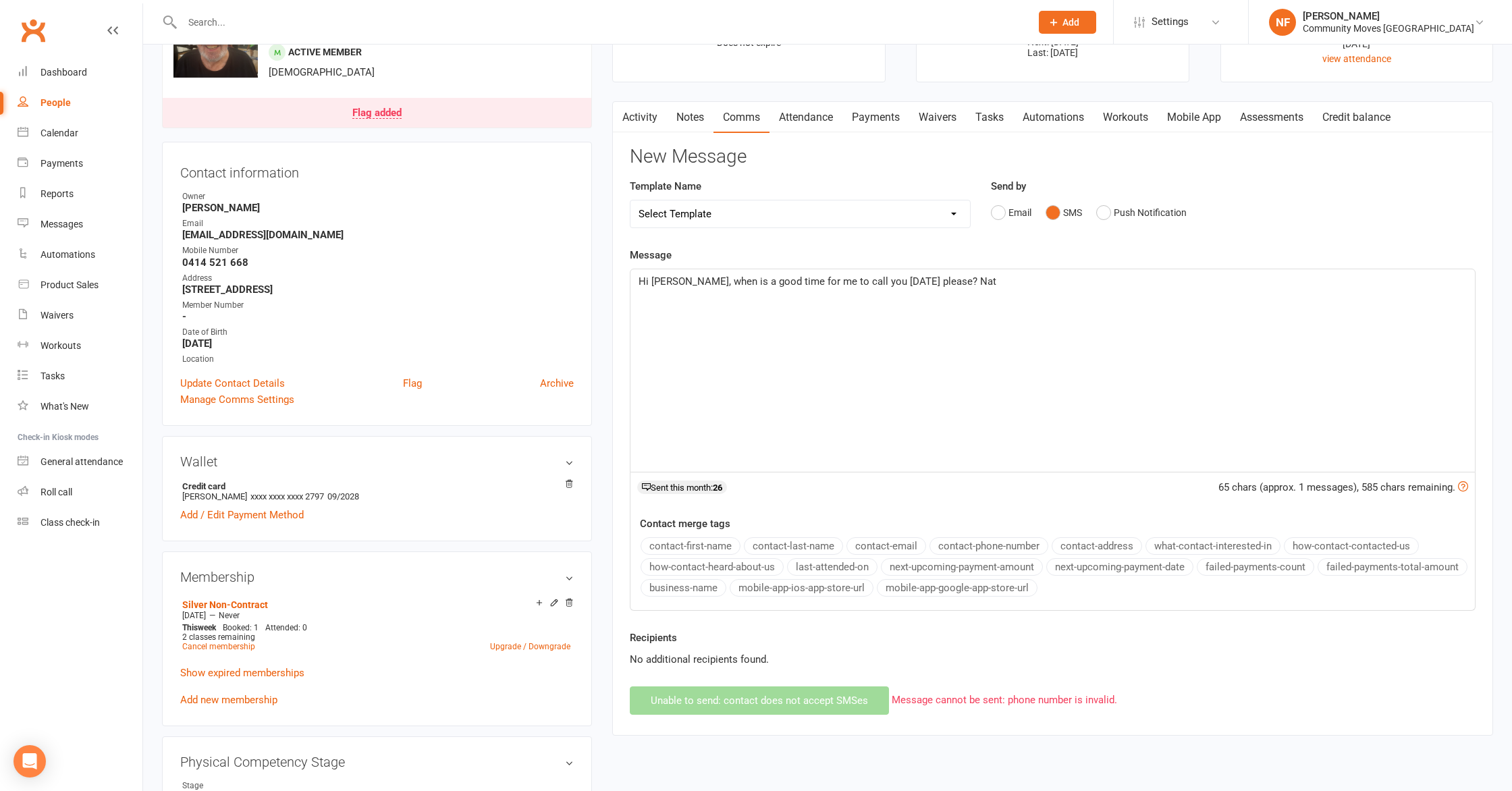
scroll to position [0, 0]
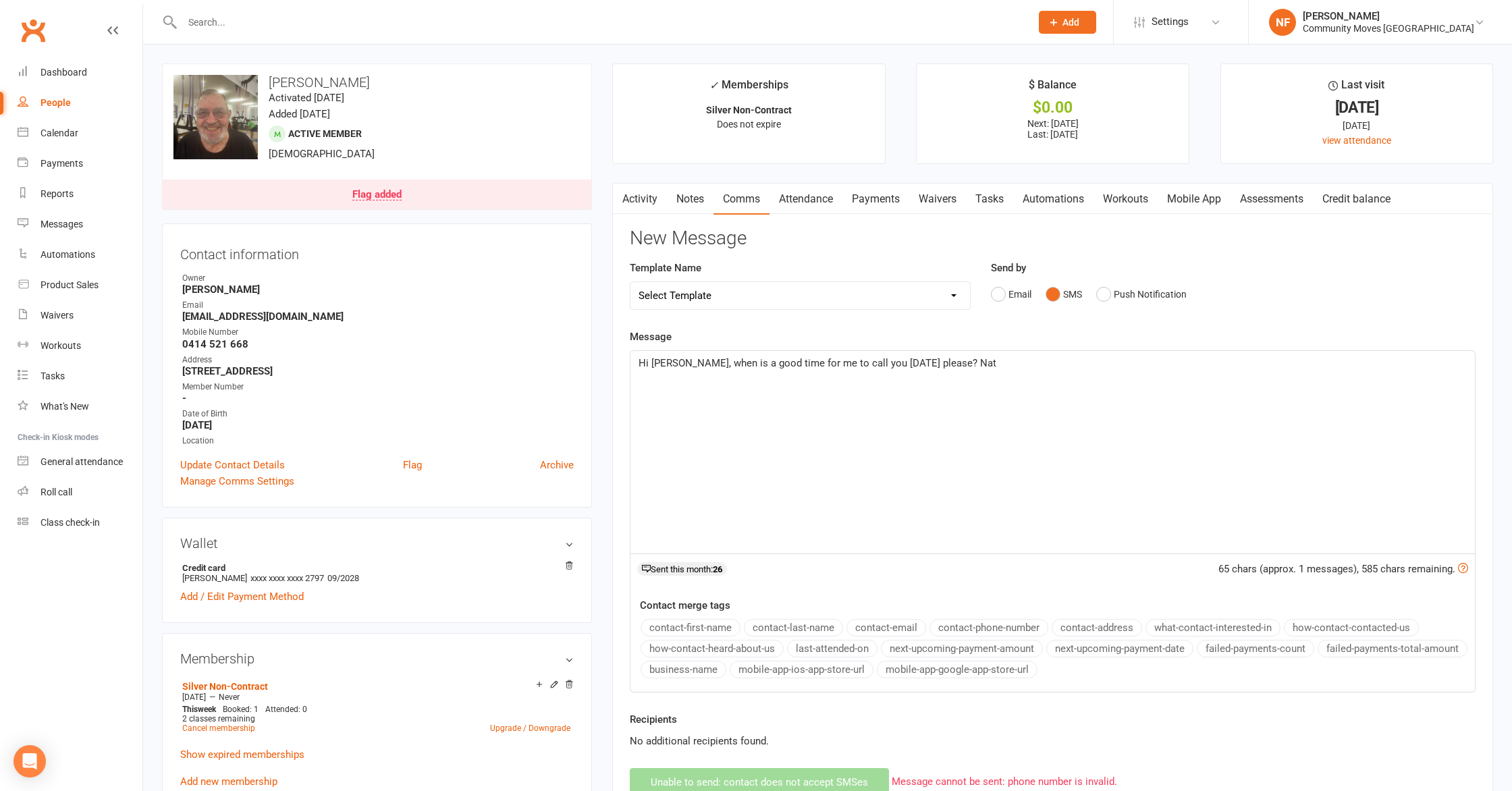
click at [226, 16] on input "text" at bounding box center [599, 22] width 843 height 19
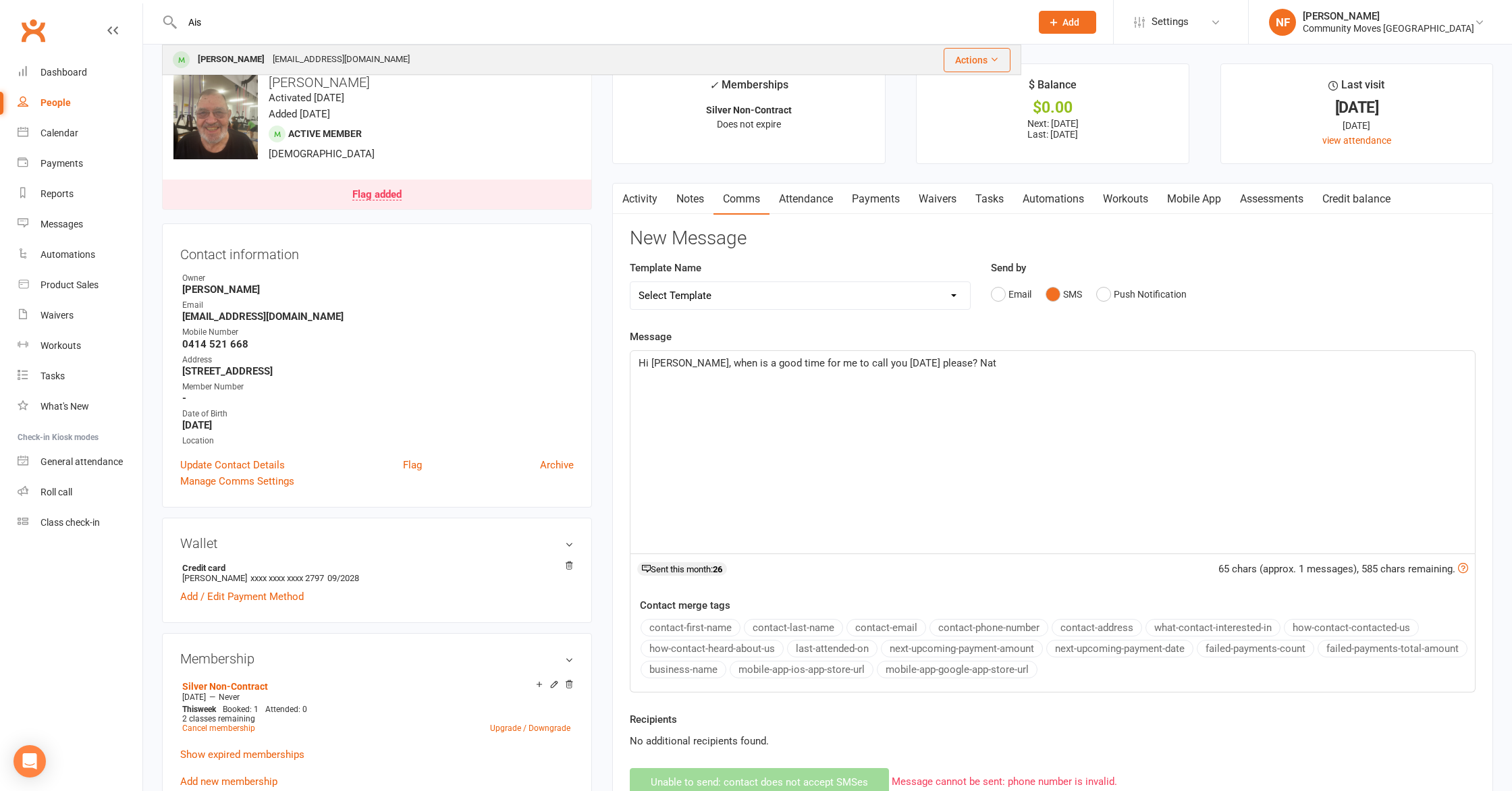
type input "Ais"
click at [262, 62] on div "[PERSON_NAME]" at bounding box center [231, 60] width 75 height 19
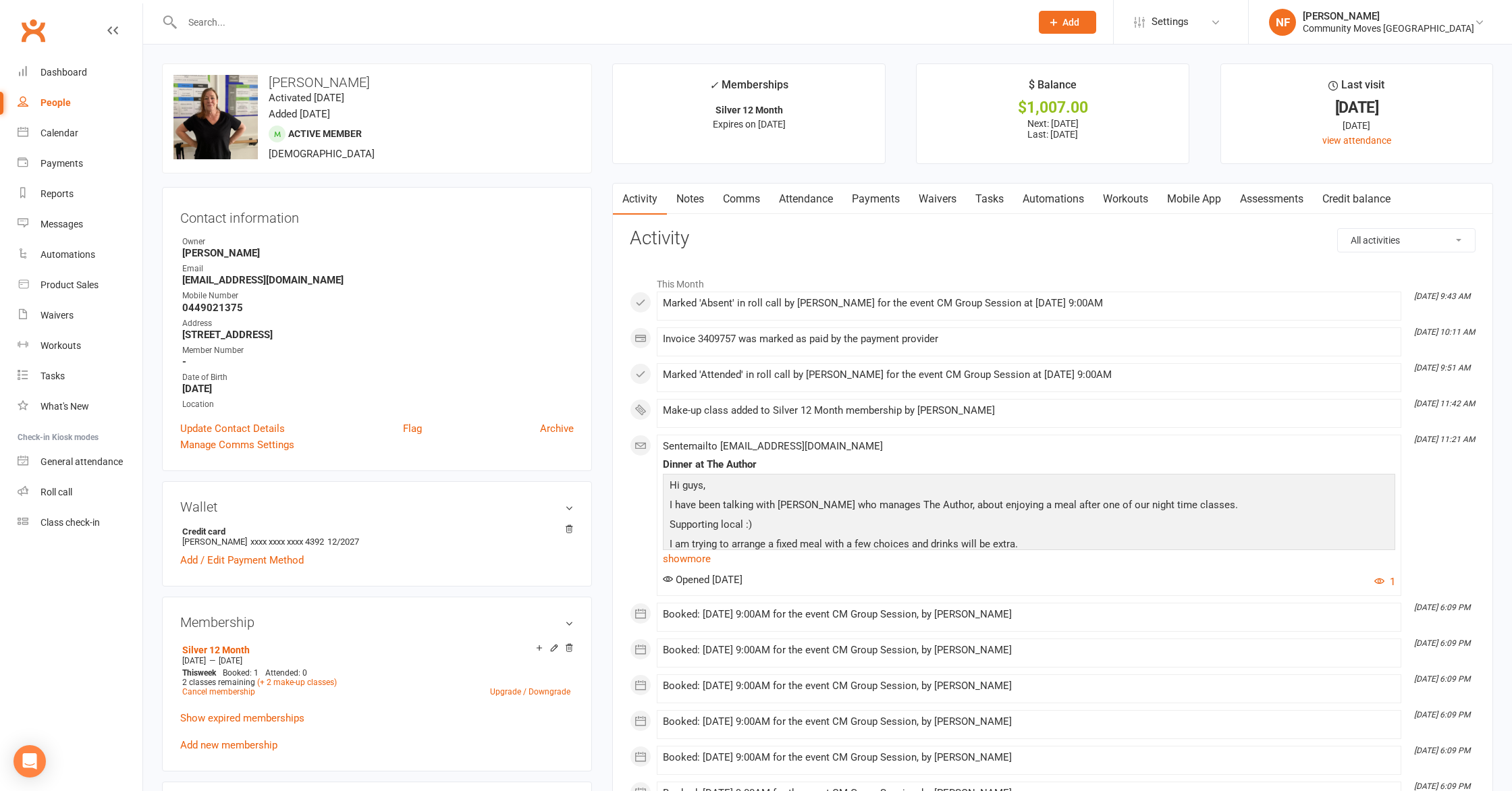
click at [740, 198] on link "Comms" at bounding box center [741, 199] width 56 height 31
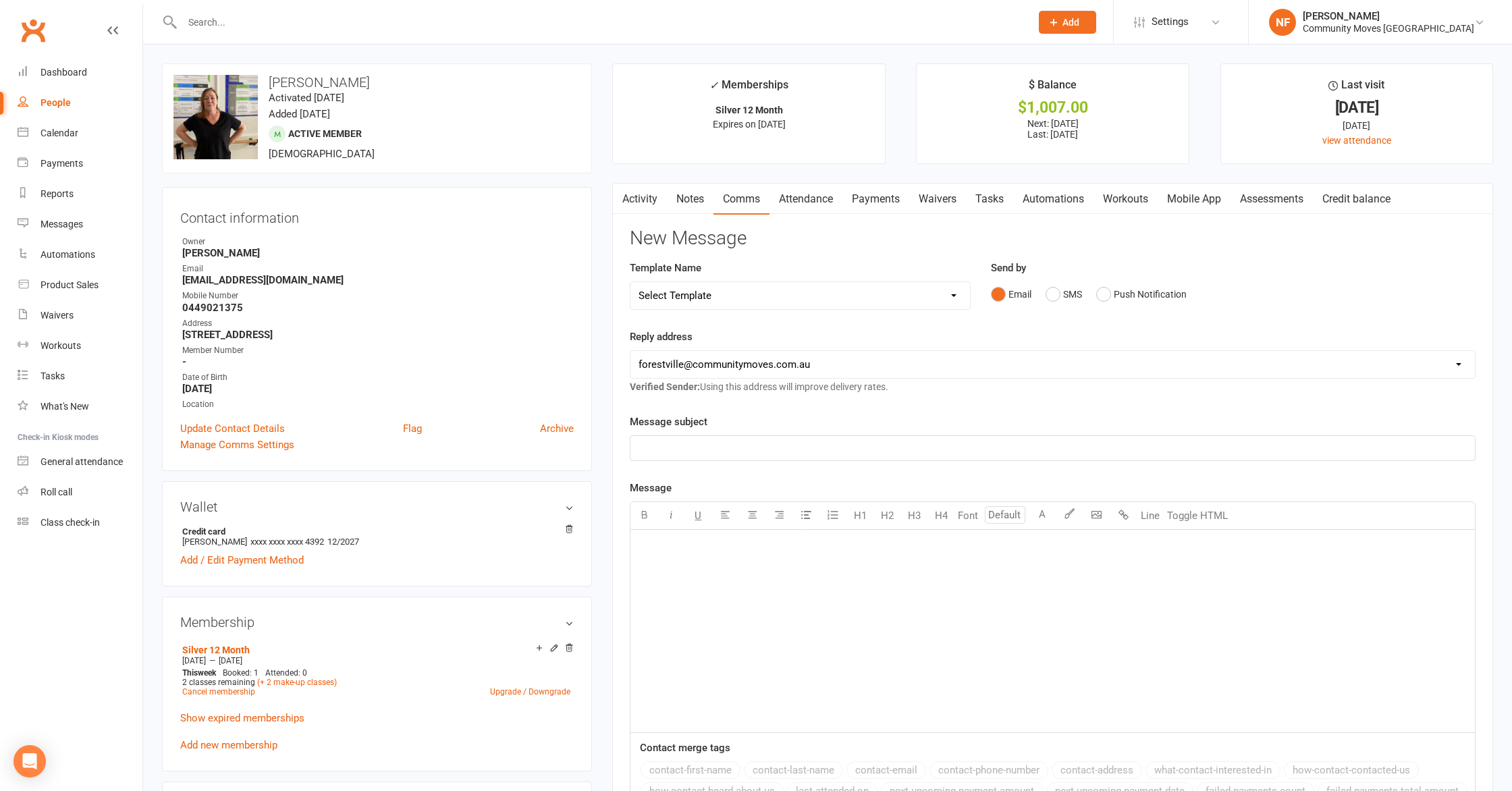
click at [951, 297] on select "Select Template [Email] Booking Confirmation [Email] Community Moves - We haven…" at bounding box center [800, 296] width 339 height 27
select select "4"
click at [631, 283] on select "Select Template [Email] Booking Confirmation [Email] Community Moves - We haven…" at bounding box center [800, 296] width 339 height 27
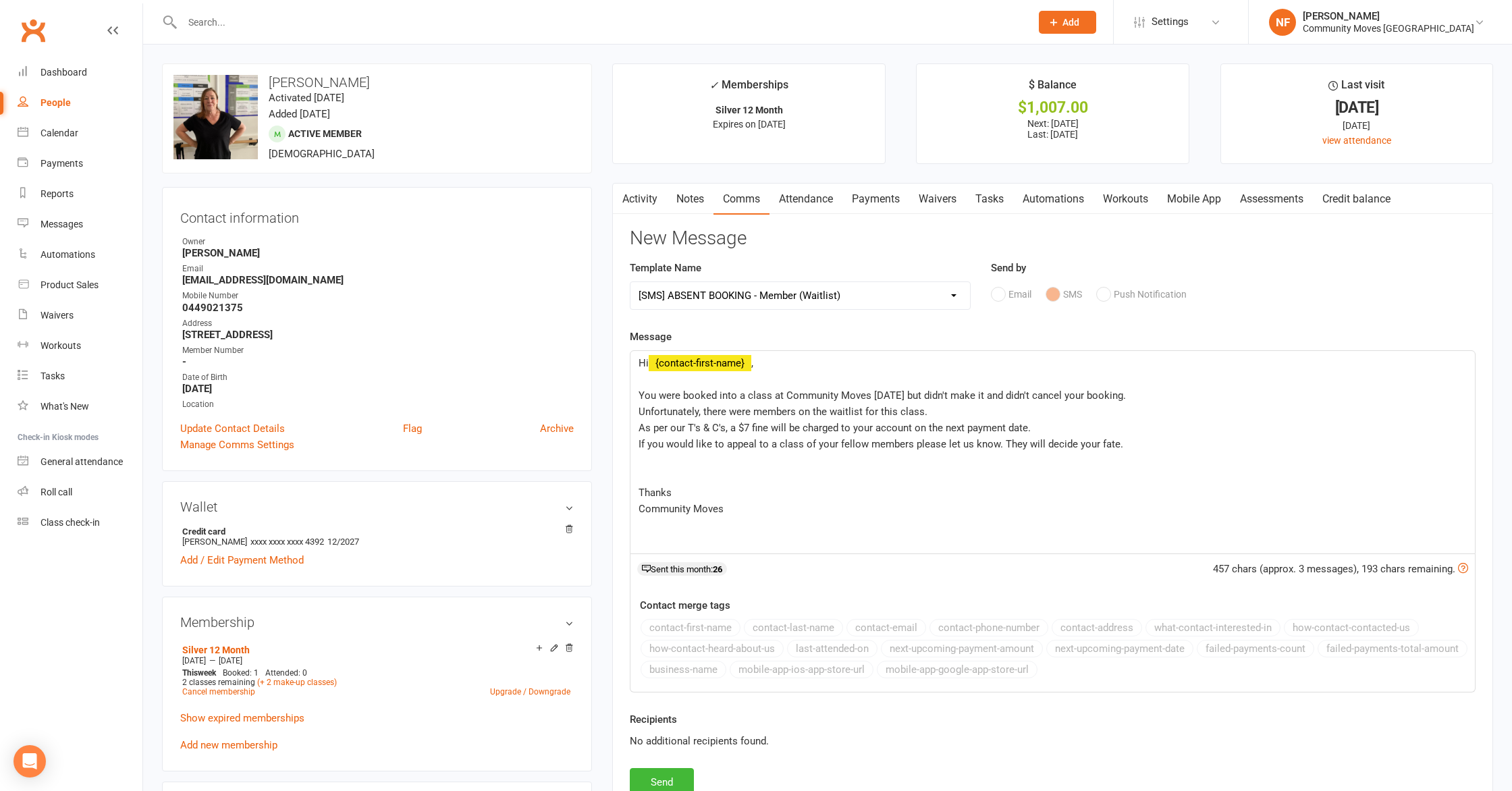
click at [240, 20] on input "text" at bounding box center [599, 22] width 843 height 19
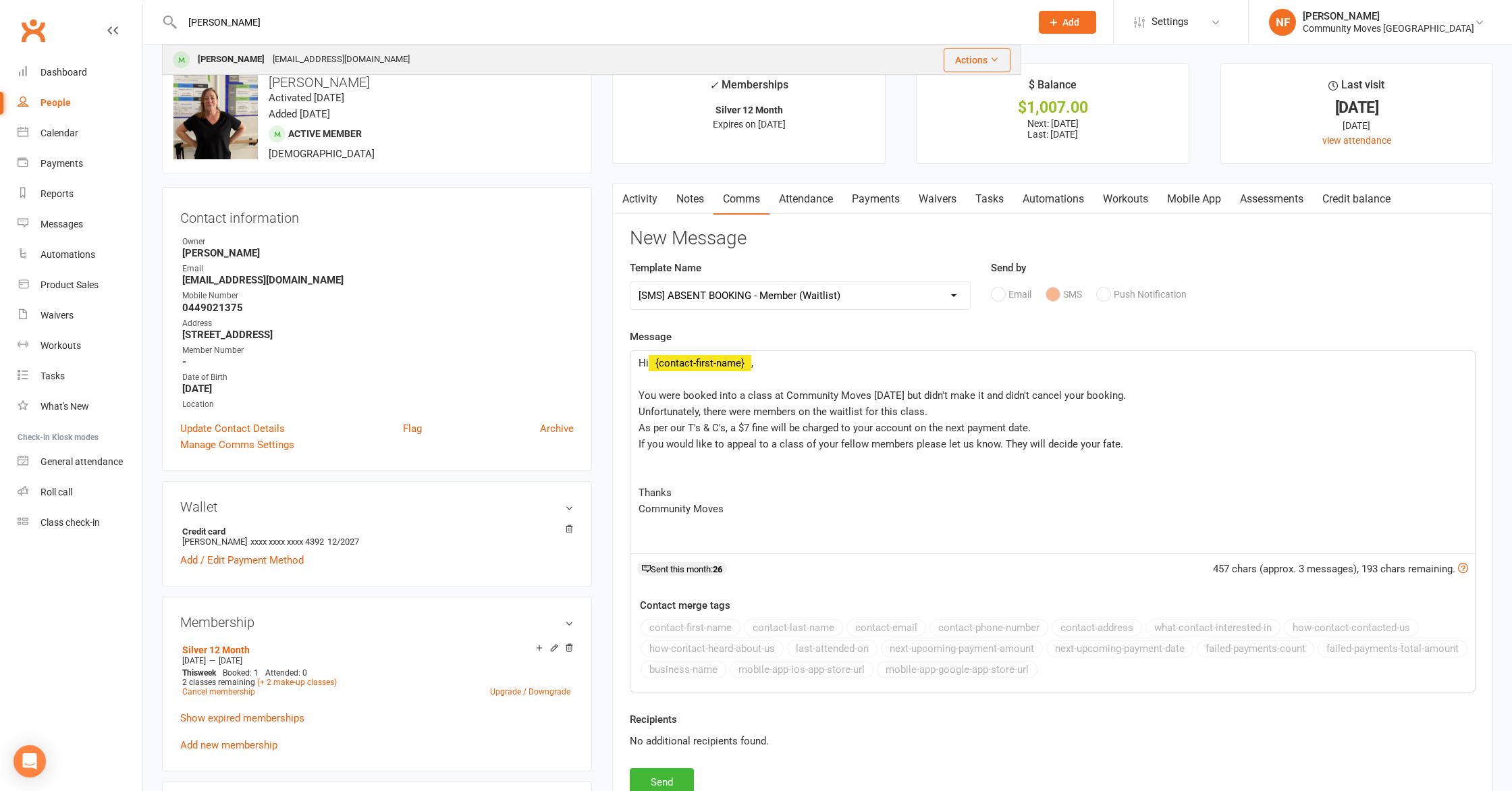
type input "[PERSON_NAME]"
click at [223, 63] on div "[PERSON_NAME]" at bounding box center [231, 60] width 75 height 19
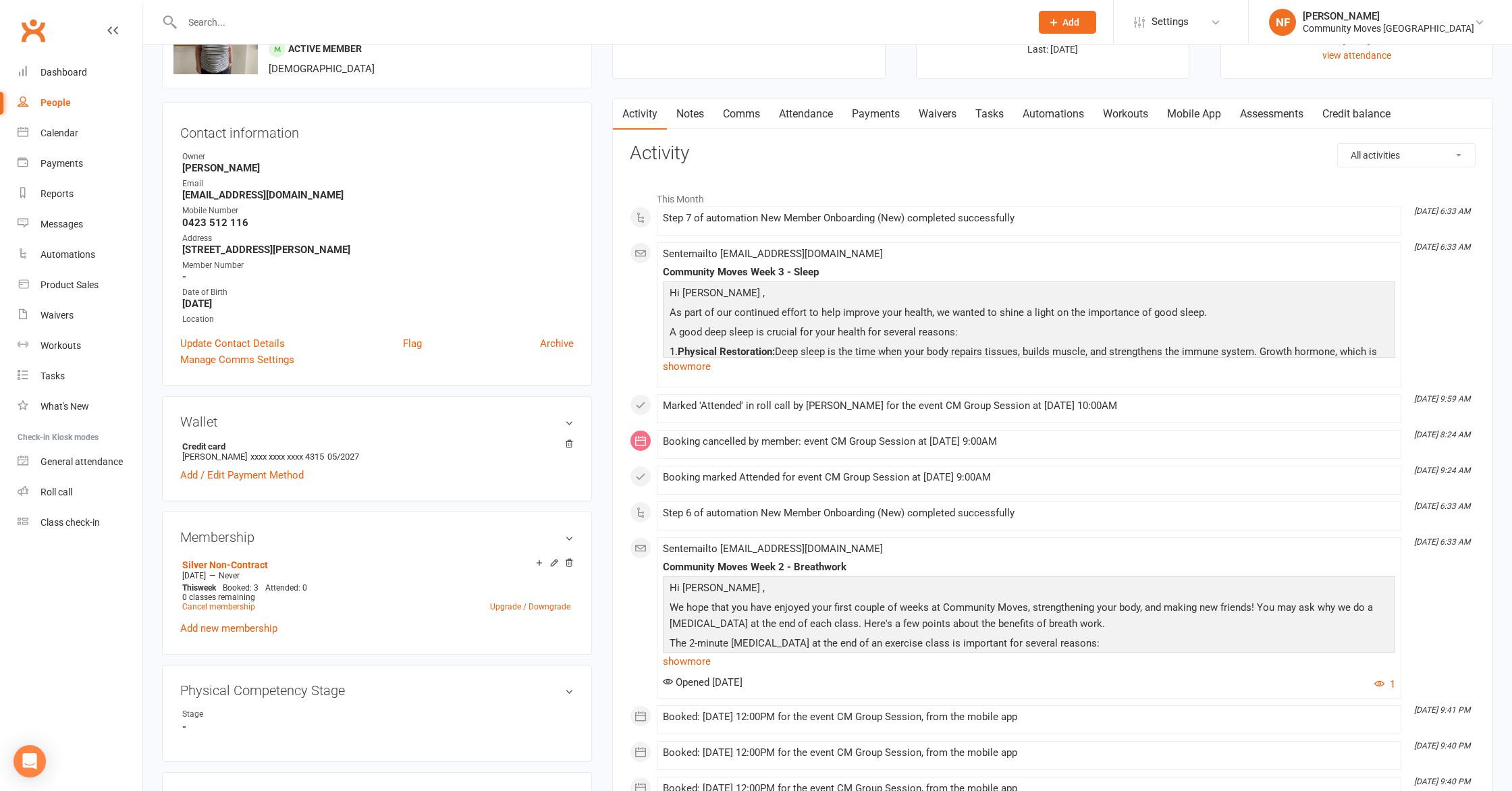
scroll to position [86, 0]
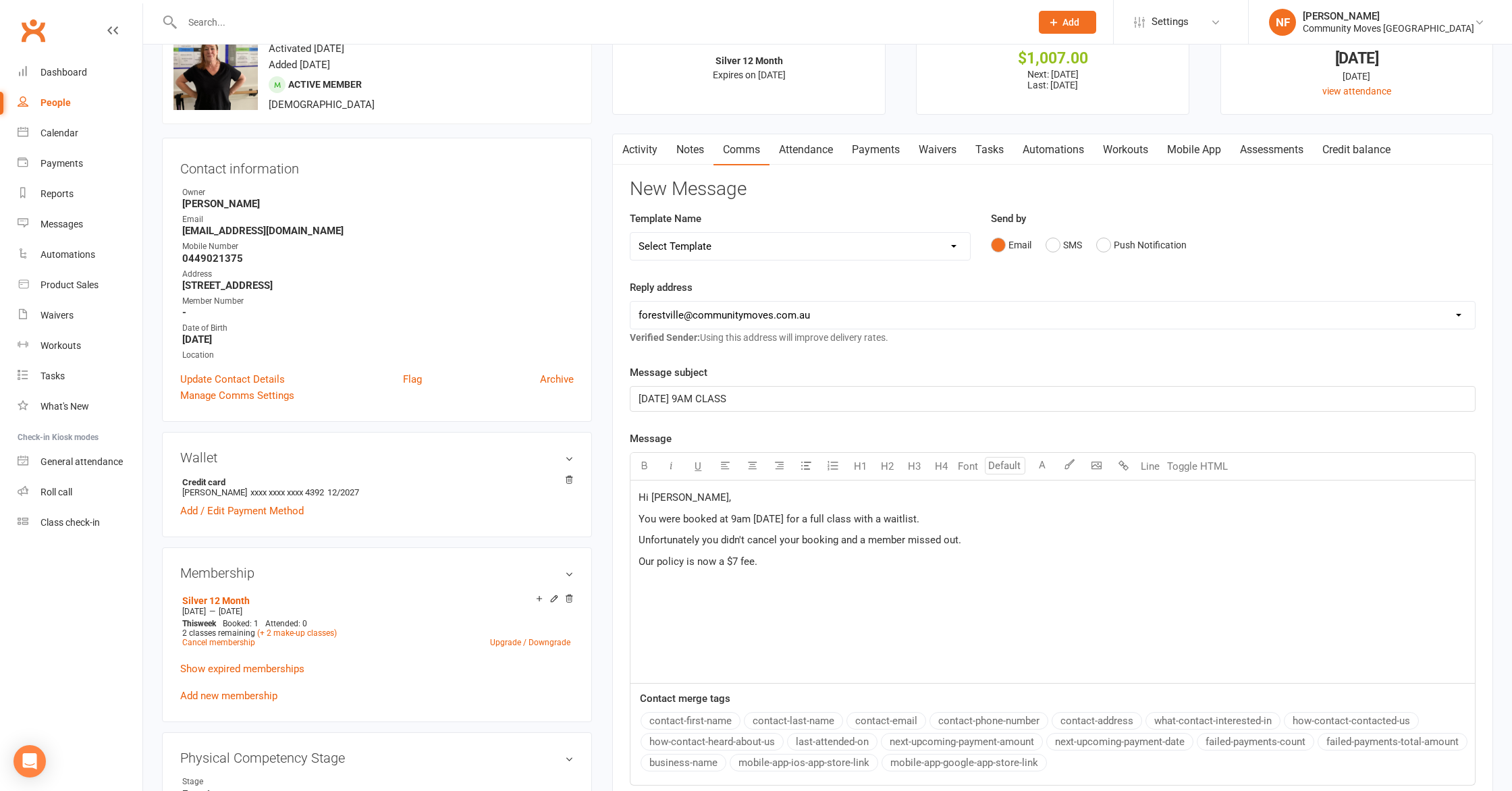
drag, startPoint x: 202, startPoint y: 24, endPoint x: 269, endPoint y: 6, distance: 69.4
click at [203, 24] on input "text" at bounding box center [599, 22] width 843 height 19
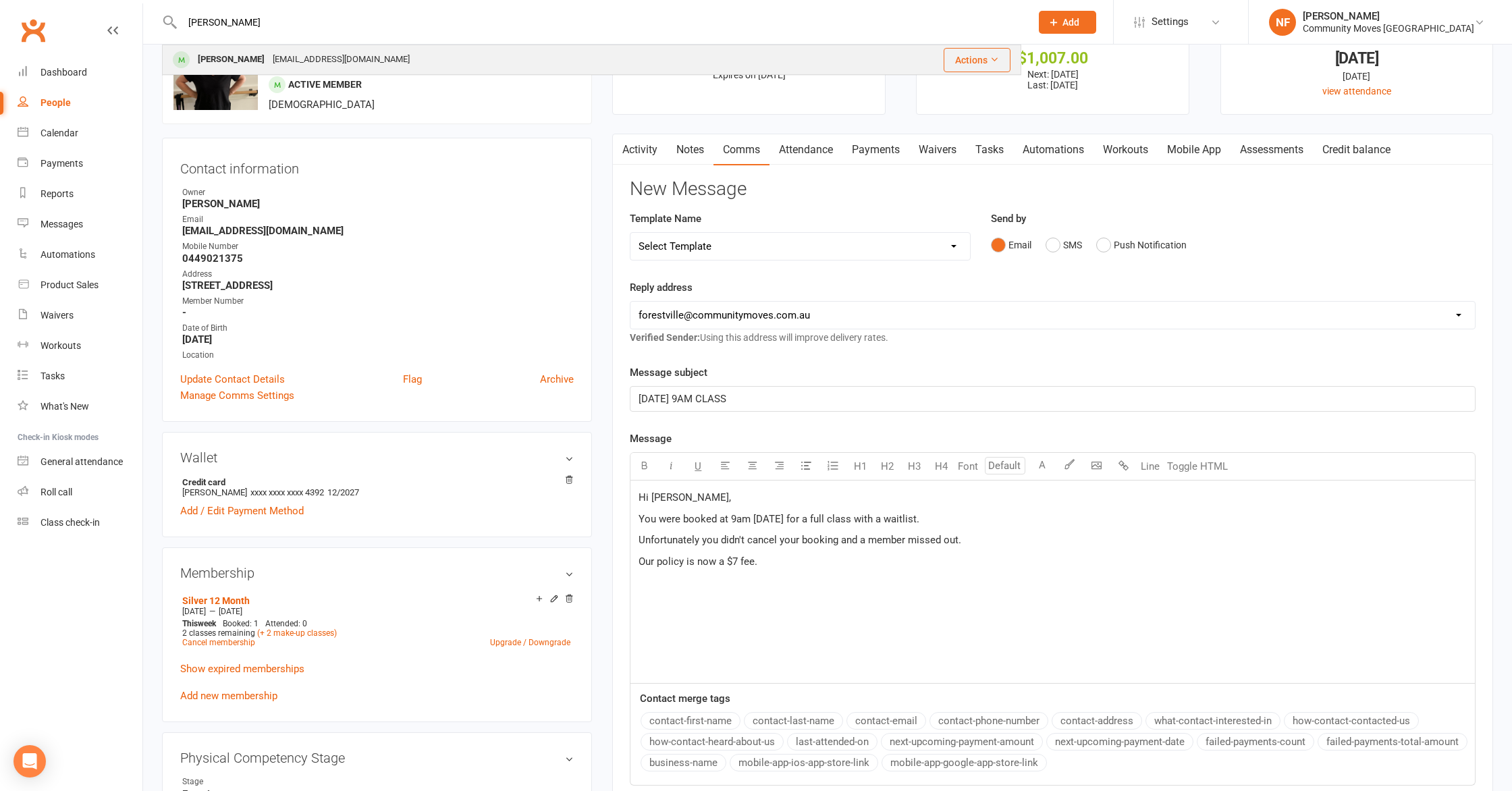
type input "[PERSON_NAME]"
click at [221, 54] on div "[PERSON_NAME]" at bounding box center [231, 60] width 75 height 19
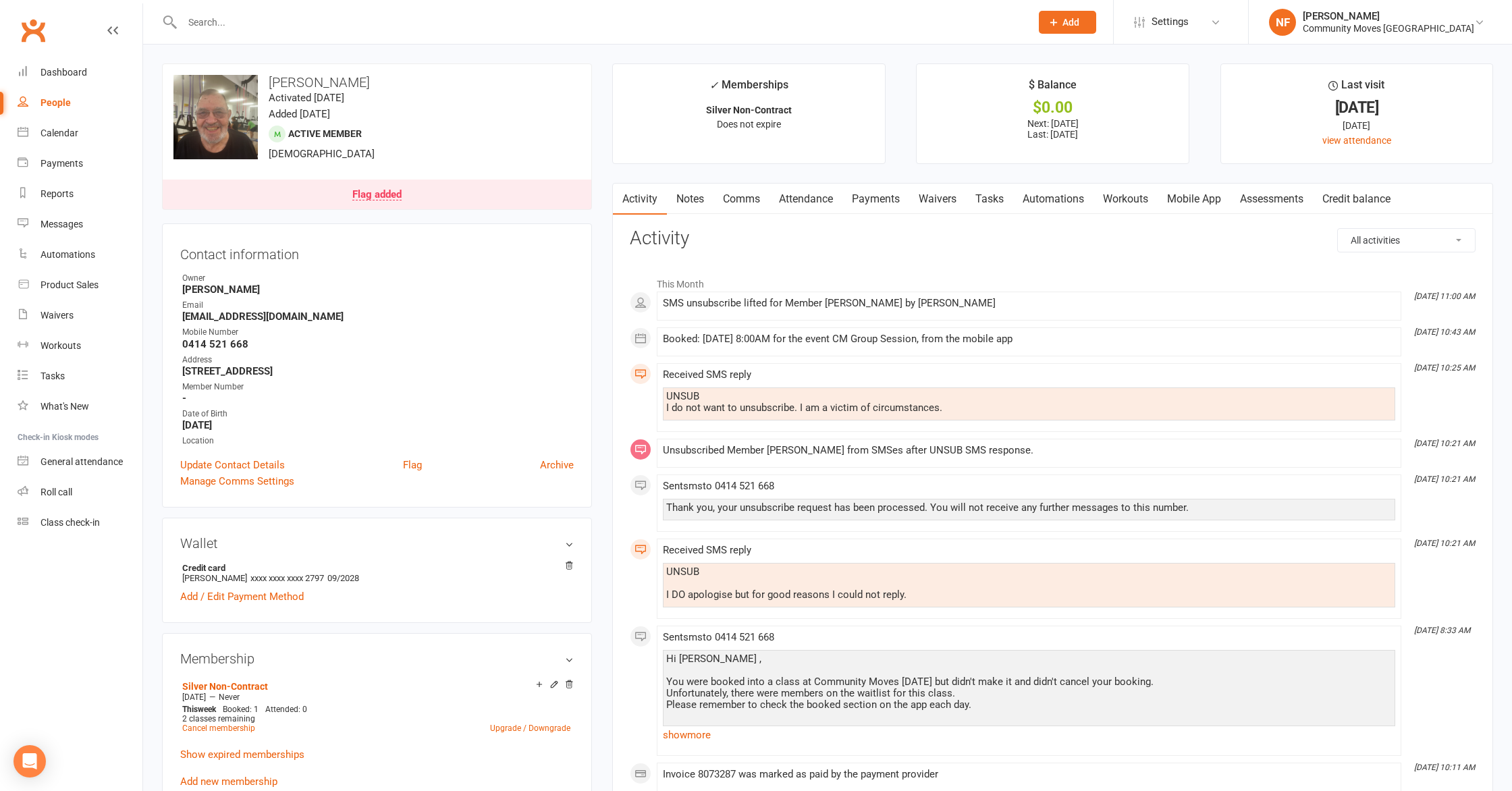
click at [1205, 201] on link "Mobile App" at bounding box center [1194, 199] width 73 height 31
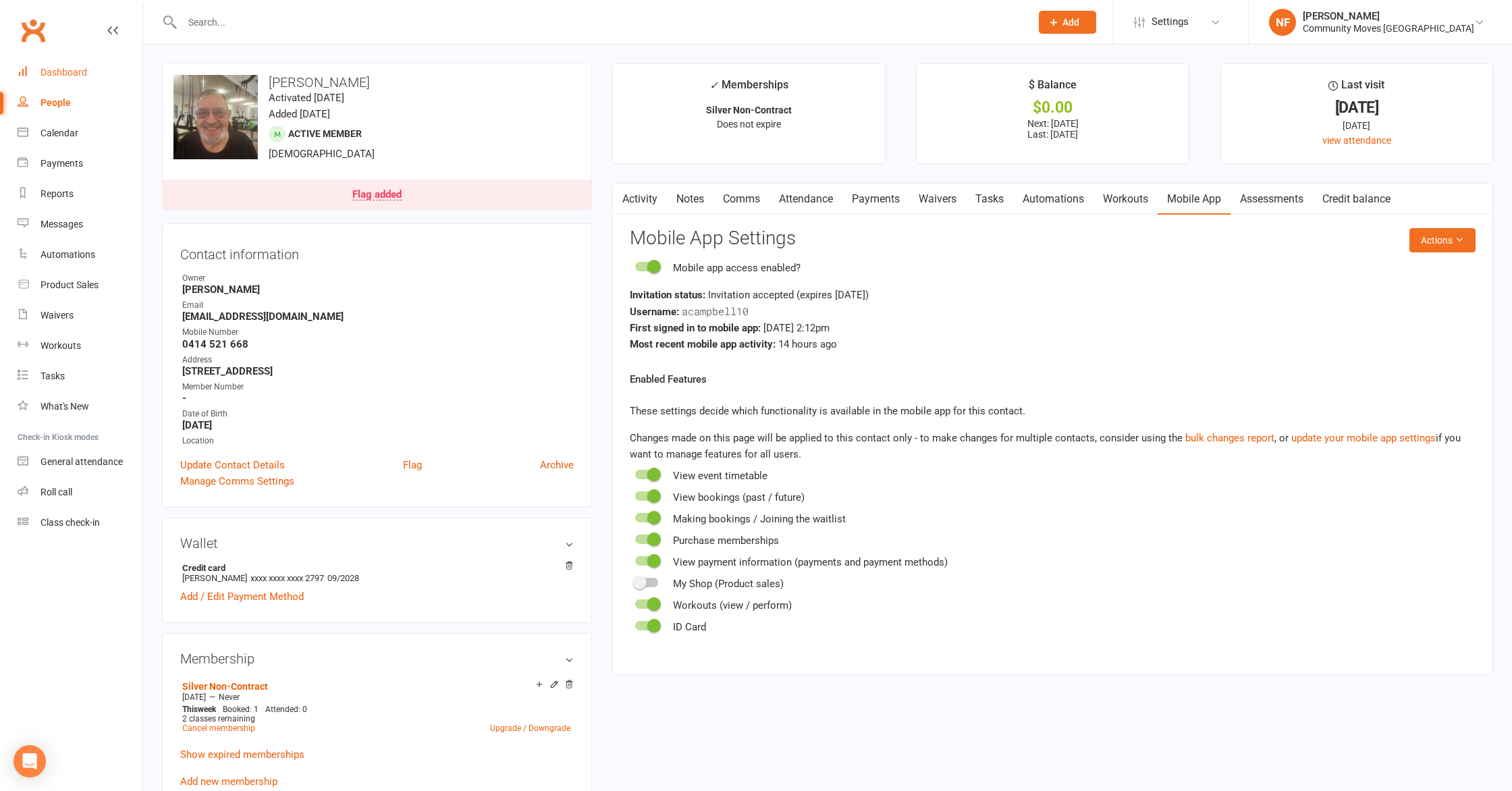
click at [67, 74] on div "Dashboard" at bounding box center [64, 72] width 47 height 11
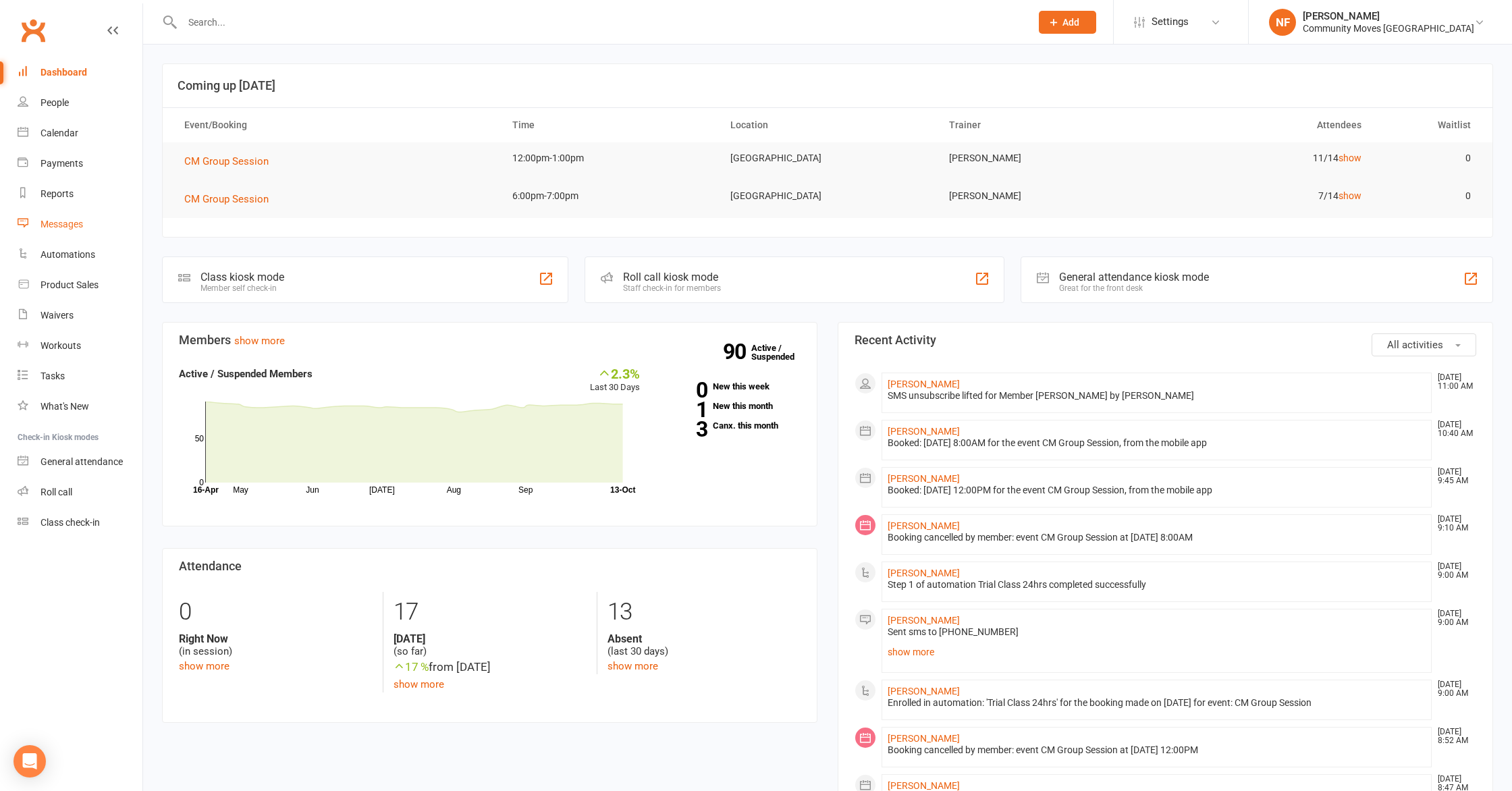
click at [62, 221] on div "Messages" at bounding box center [62, 223] width 43 height 11
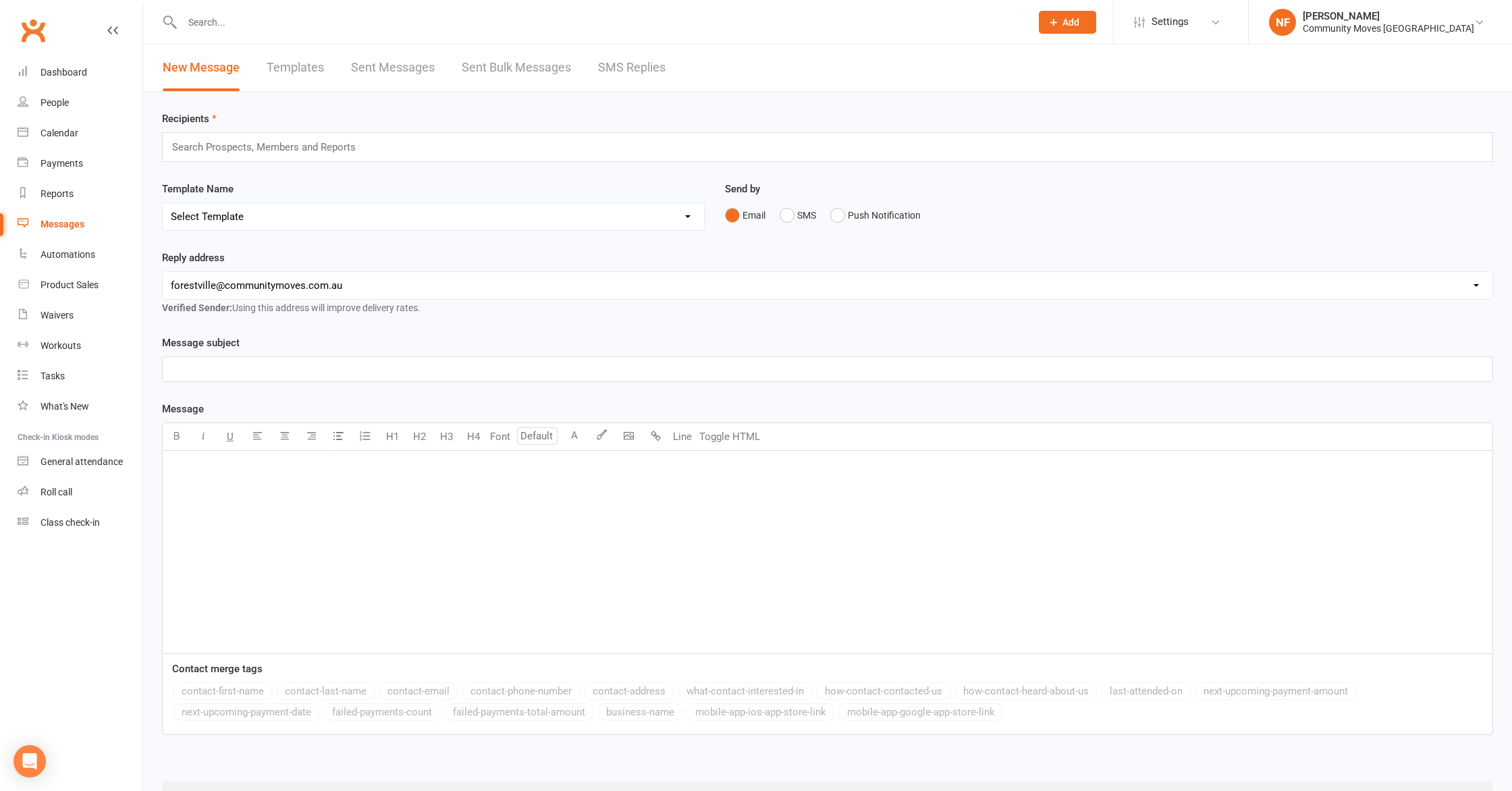
click at [631, 63] on link "SMS Replies" at bounding box center [631, 68] width 67 height 47
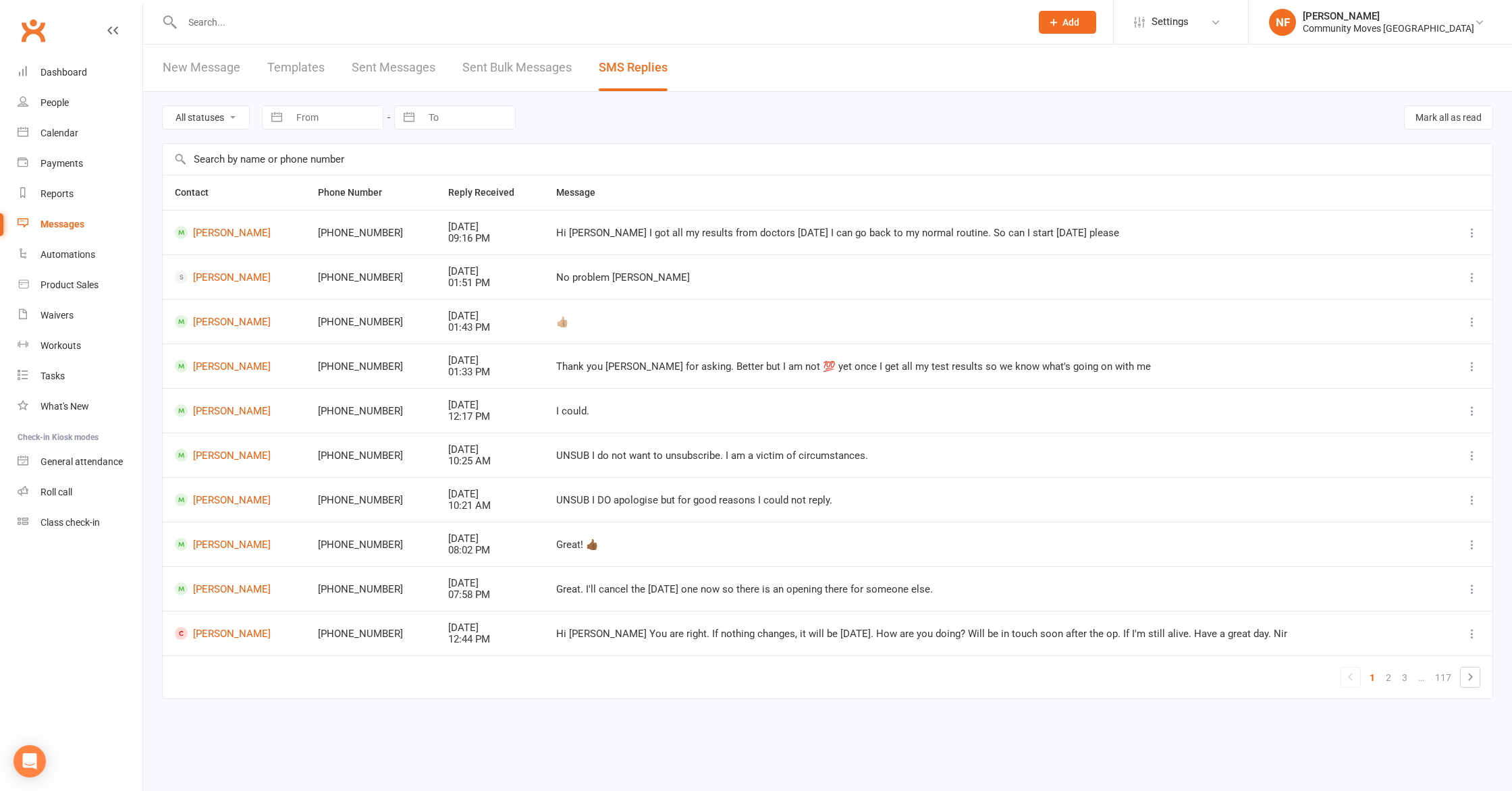
click at [223, 33] on div at bounding box center [591, 22] width 859 height 44
click at [237, 19] on input "text" at bounding box center [599, 22] width 843 height 19
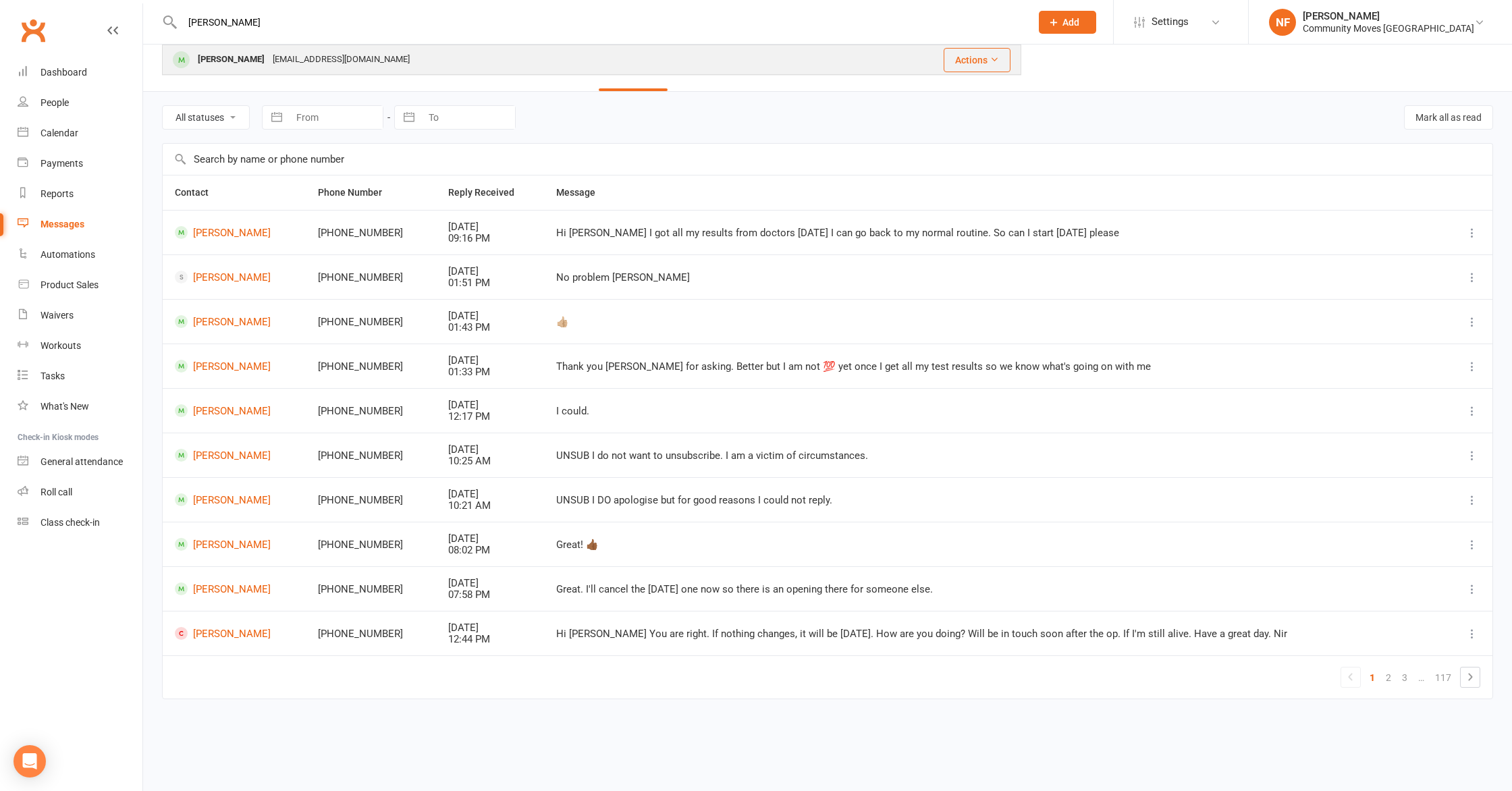
type input "[PERSON_NAME]"
click at [206, 62] on div "[PERSON_NAME]" at bounding box center [231, 60] width 75 height 19
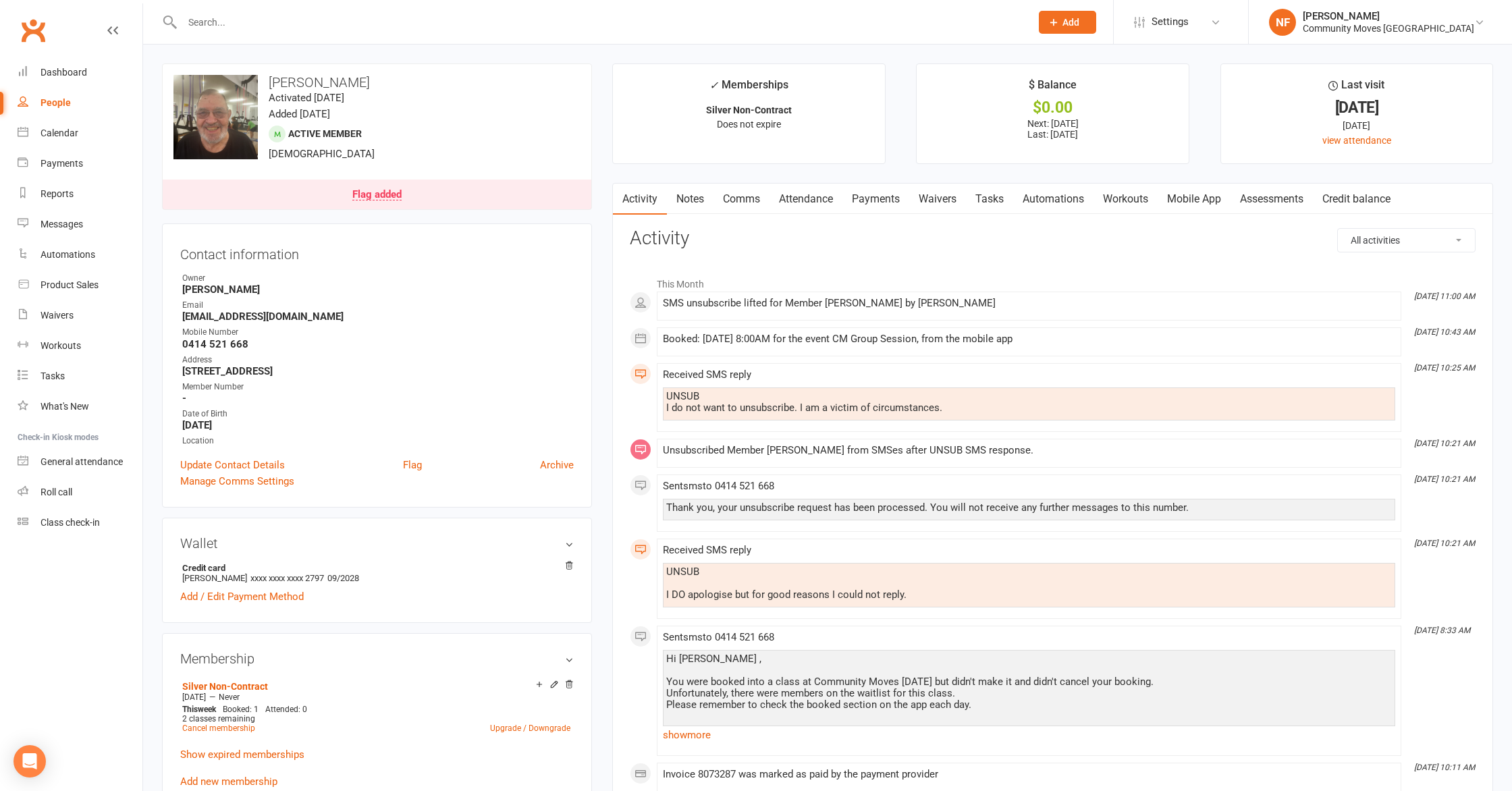
click at [737, 202] on link "Comms" at bounding box center [741, 199] width 56 height 31
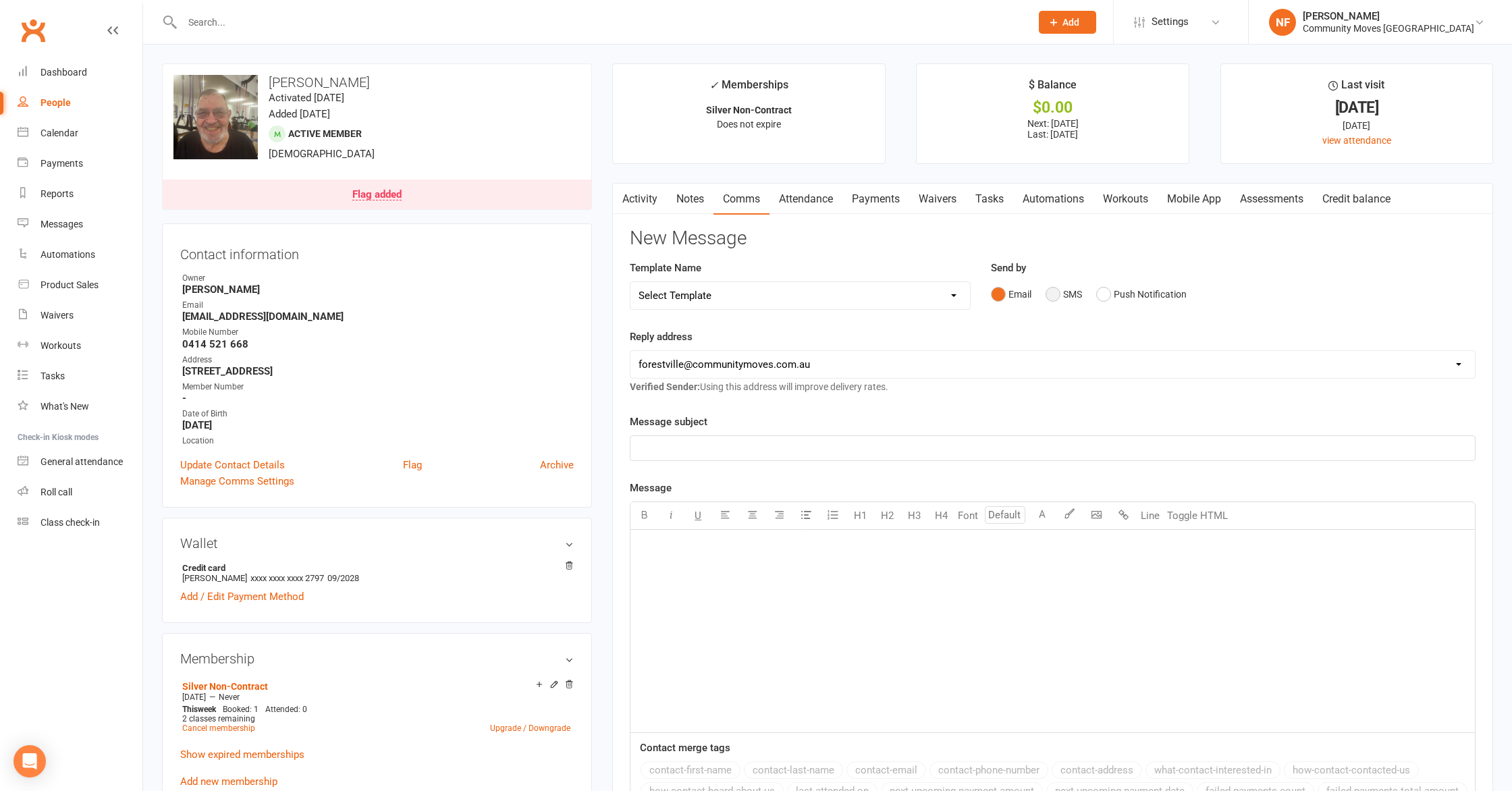
click at [1056, 295] on button "SMS" at bounding box center [1064, 295] width 36 height 26
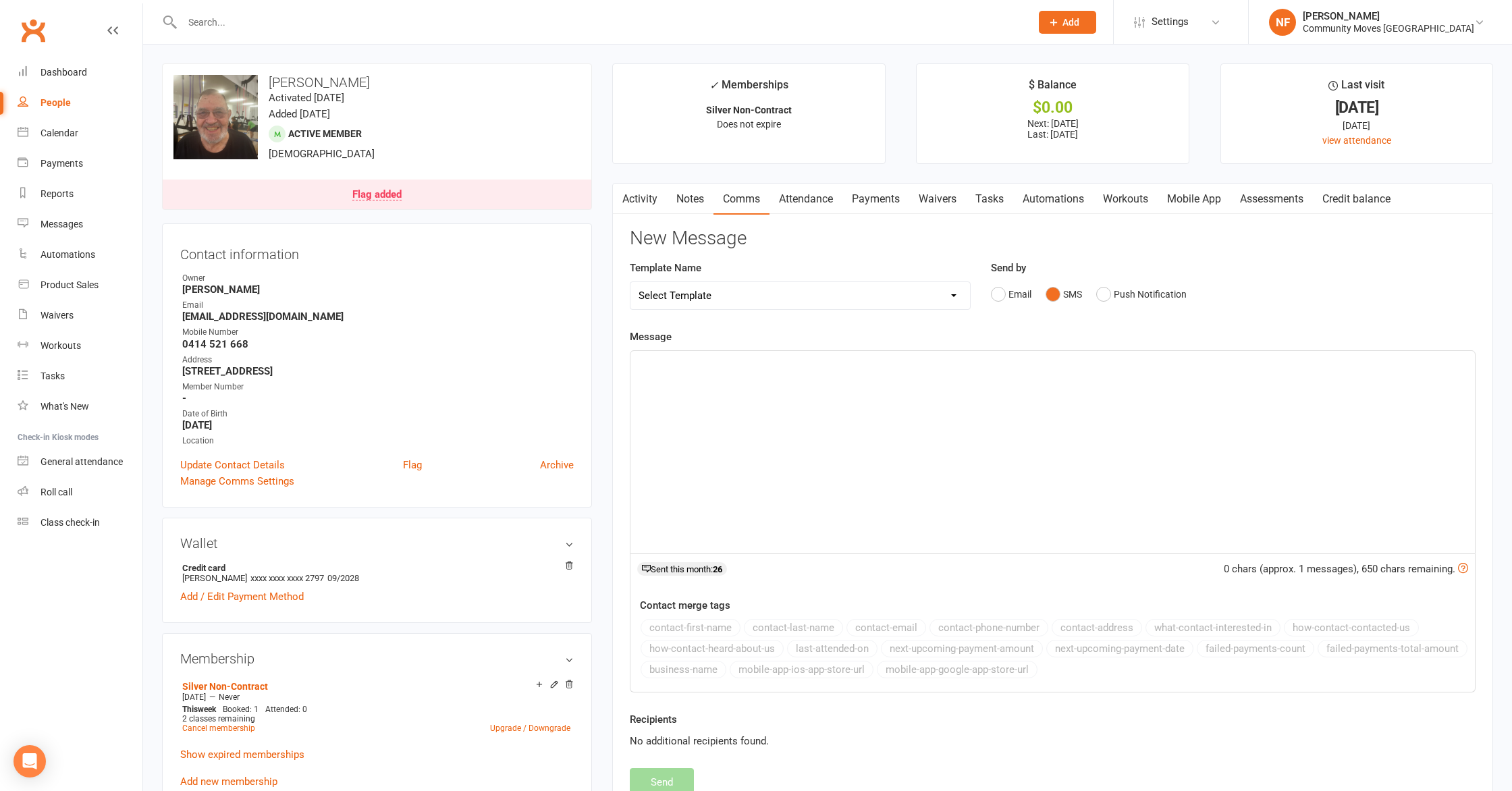
click at [1078, 381] on div "﻿" at bounding box center [1052, 453] width 844 height 202
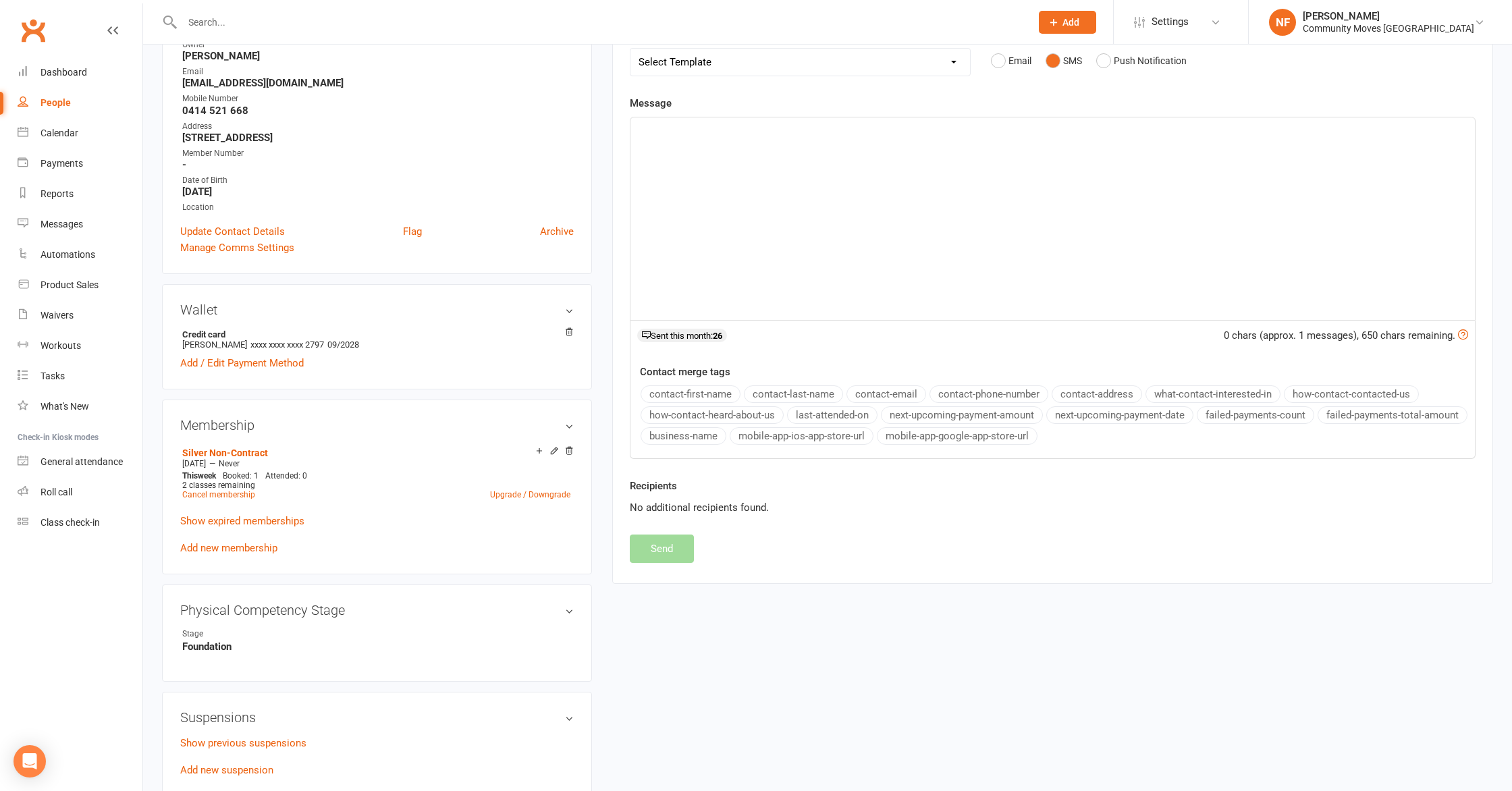
scroll to position [516, 0]
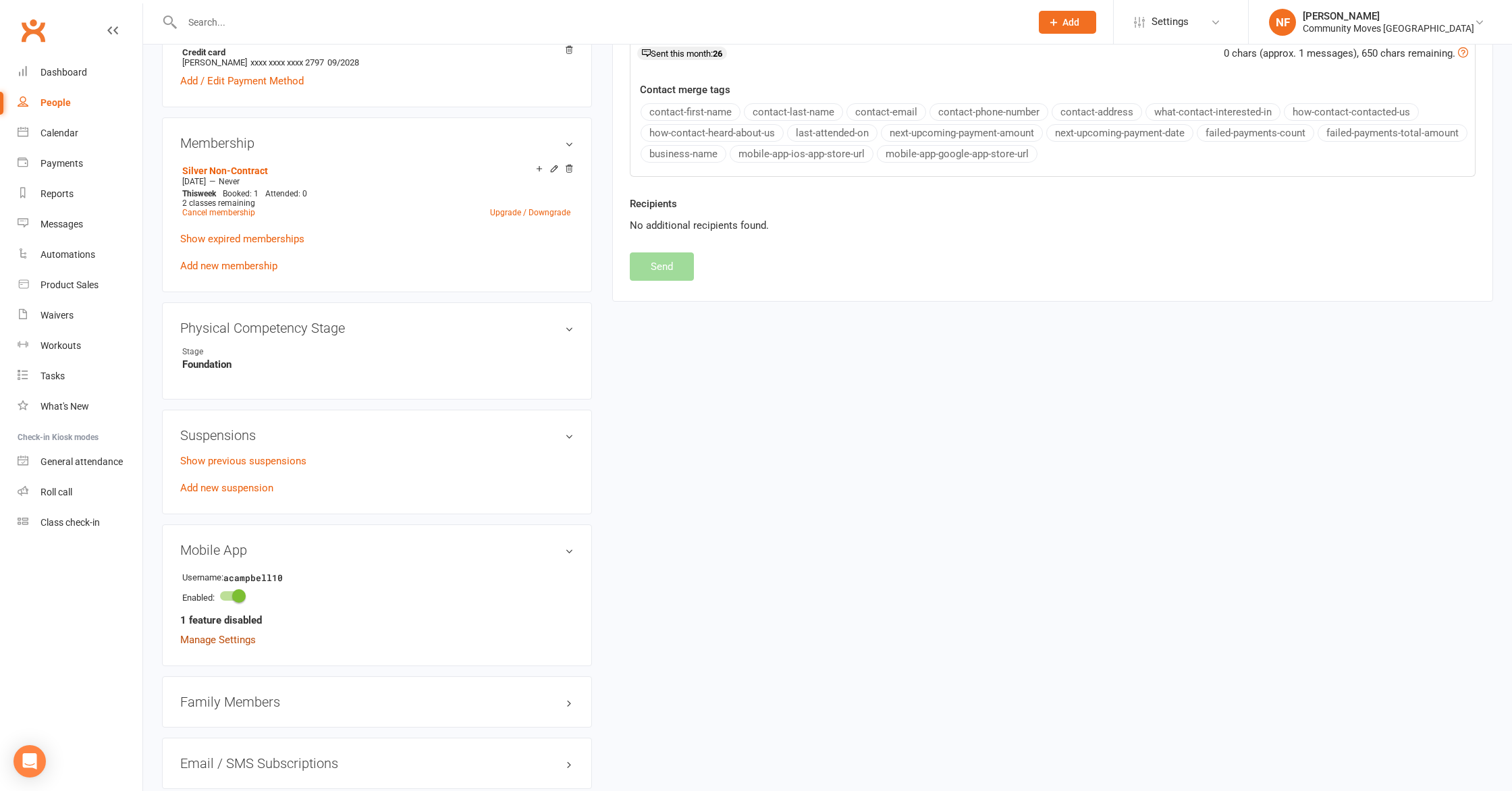
click at [236, 640] on link "Manage Settings" at bounding box center [218, 640] width 75 height 12
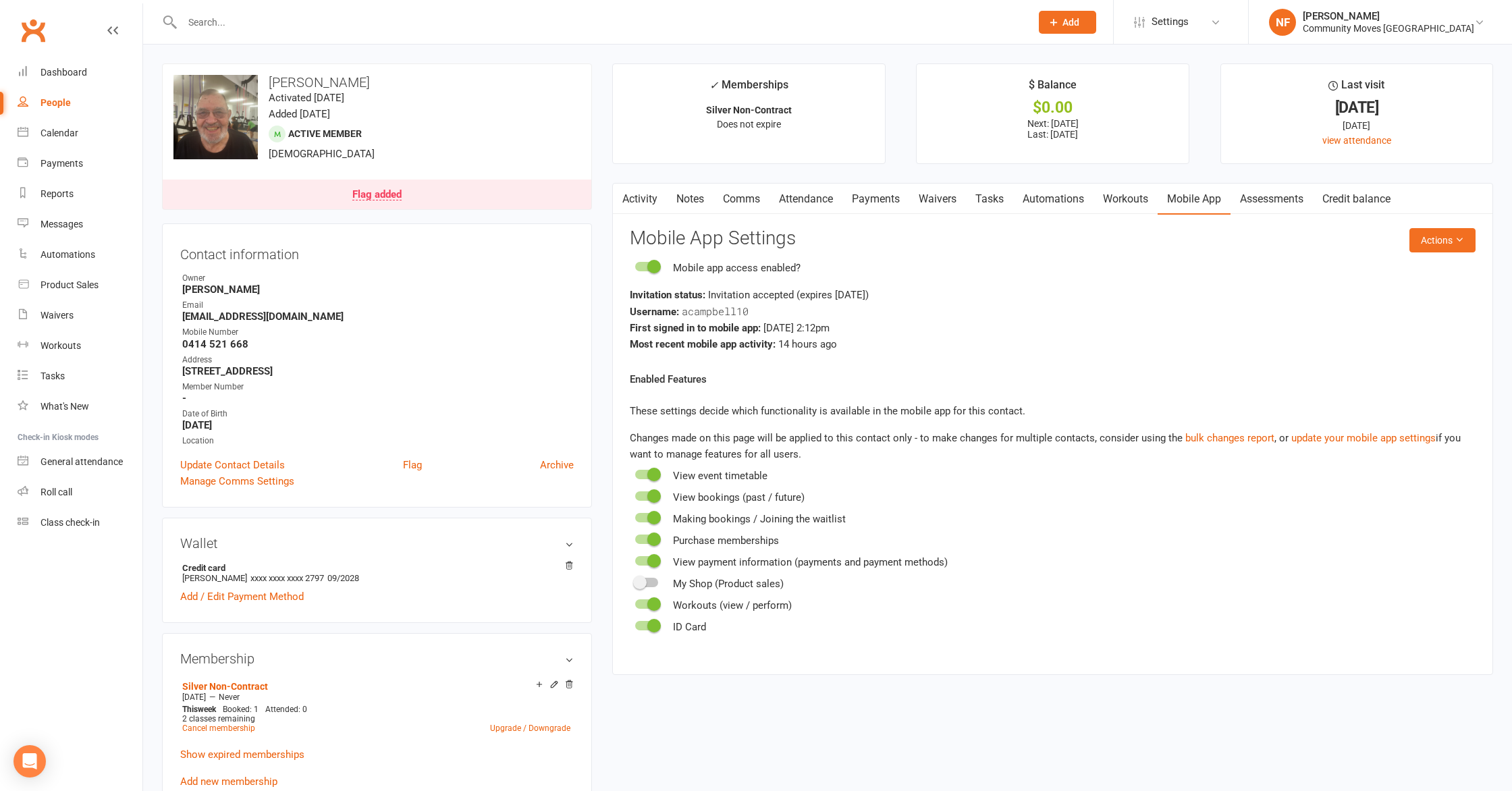
click at [744, 198] on link "Comms" at bounding box center [741, 199] width 56 height 31
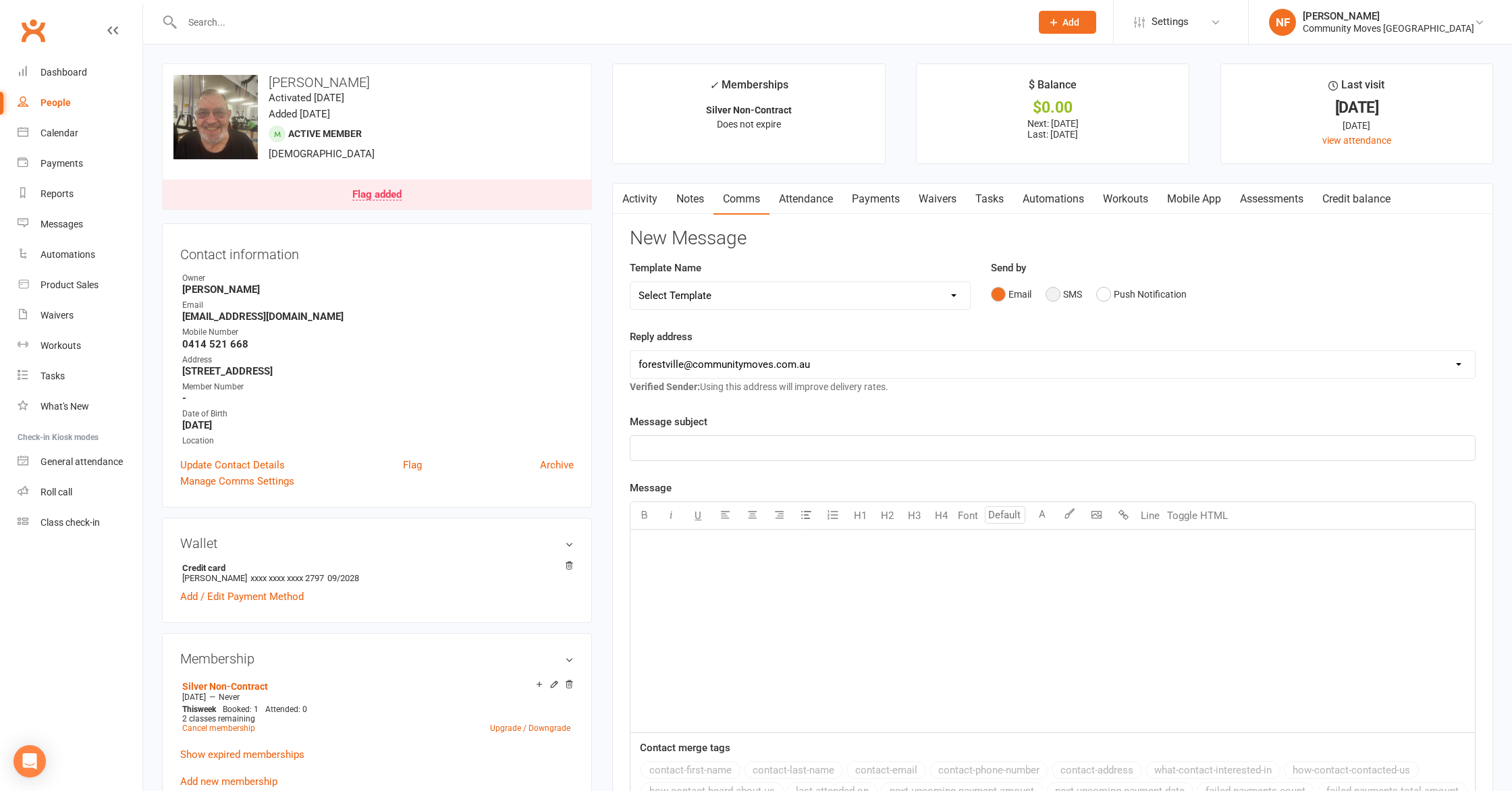
click at [1054, 295] on button "SMS" at bounding box center [1064, 295] width 36 height 26
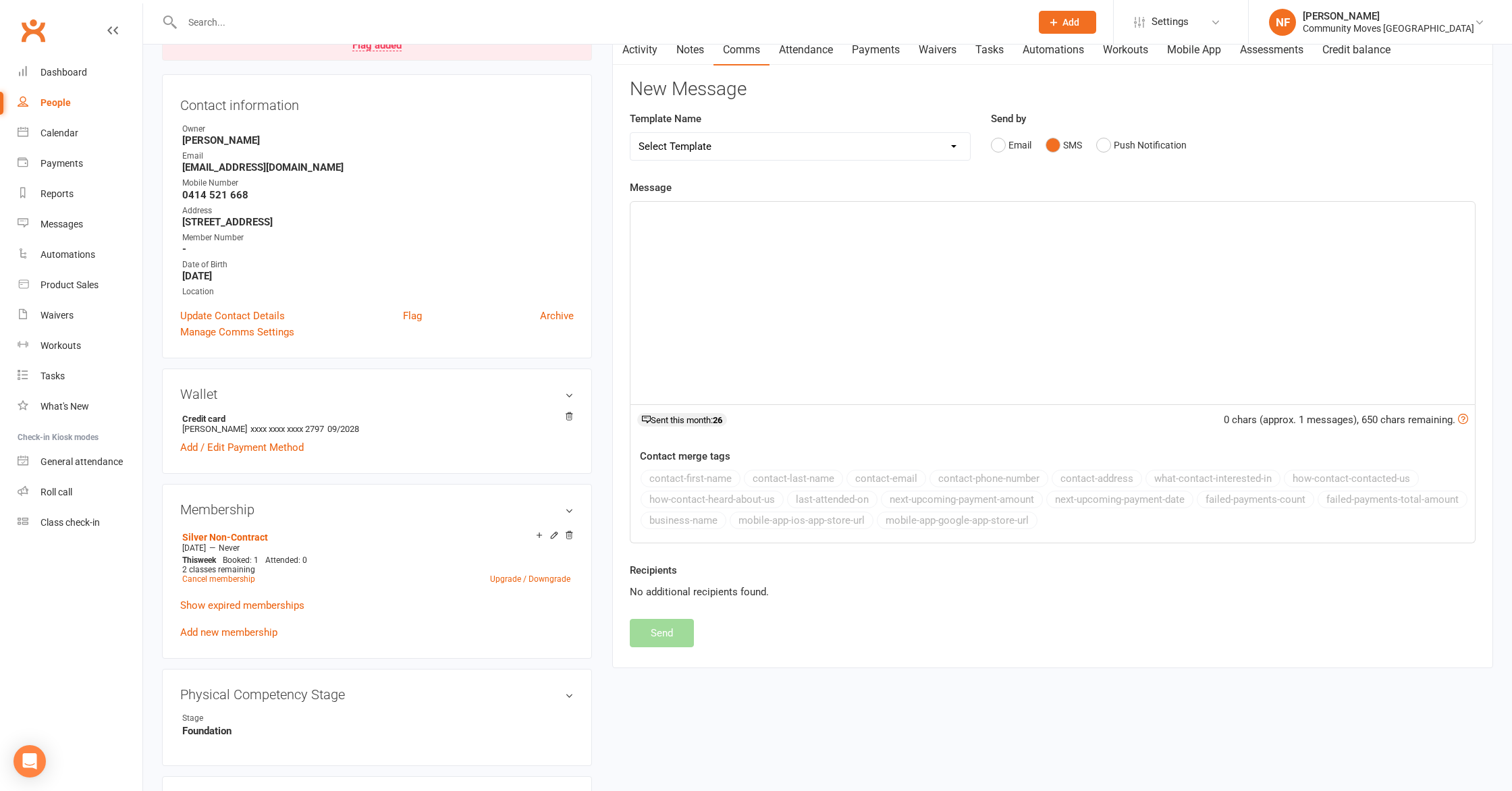
scroll to position [258, 0]
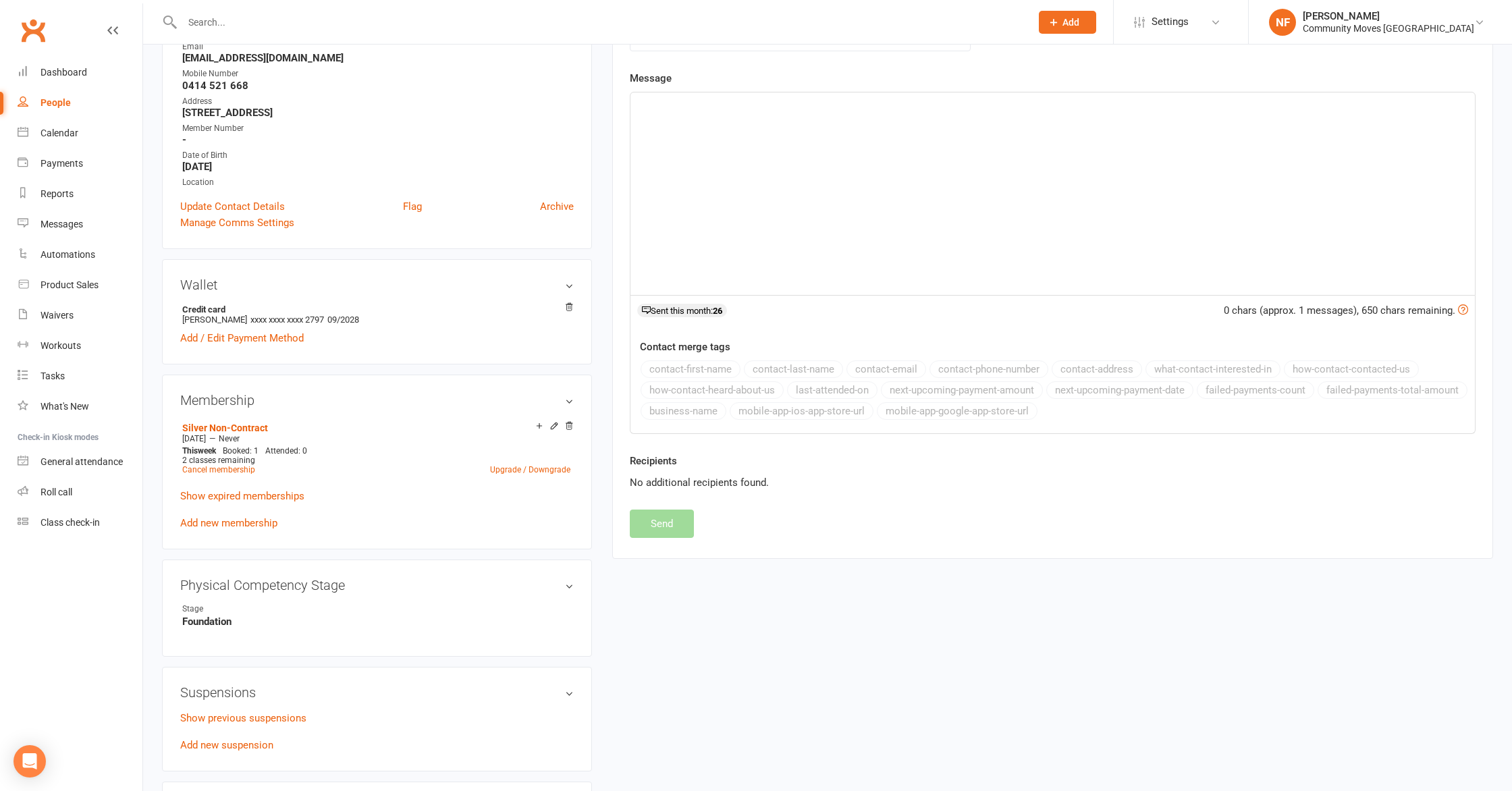
click at [876, 250] on div "﻿" at bounding box center [1052, 193] width 844 height 202
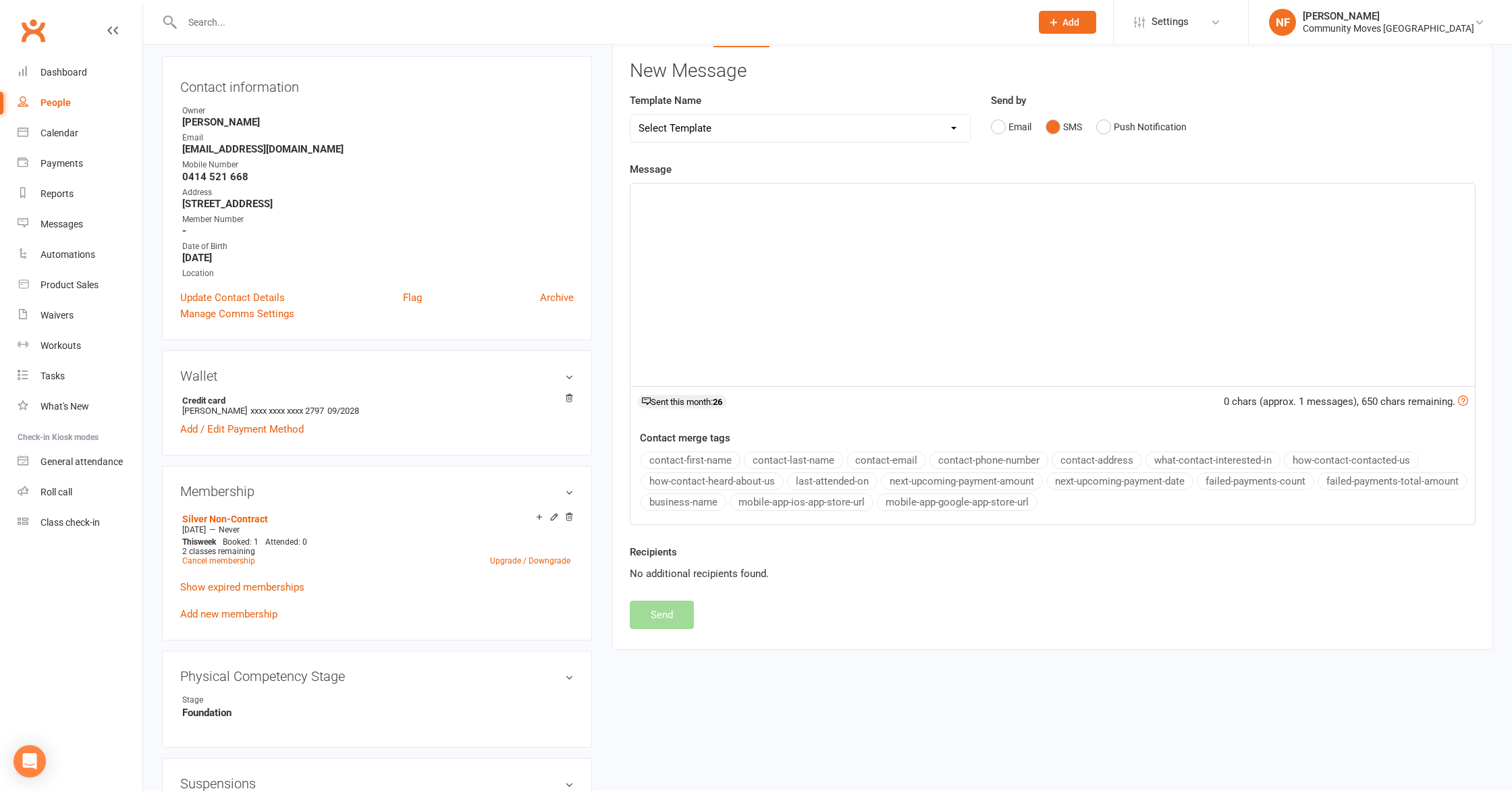
scroll to position [126, 0]
